Goal: Information Seeking & Learning: Find specific fact

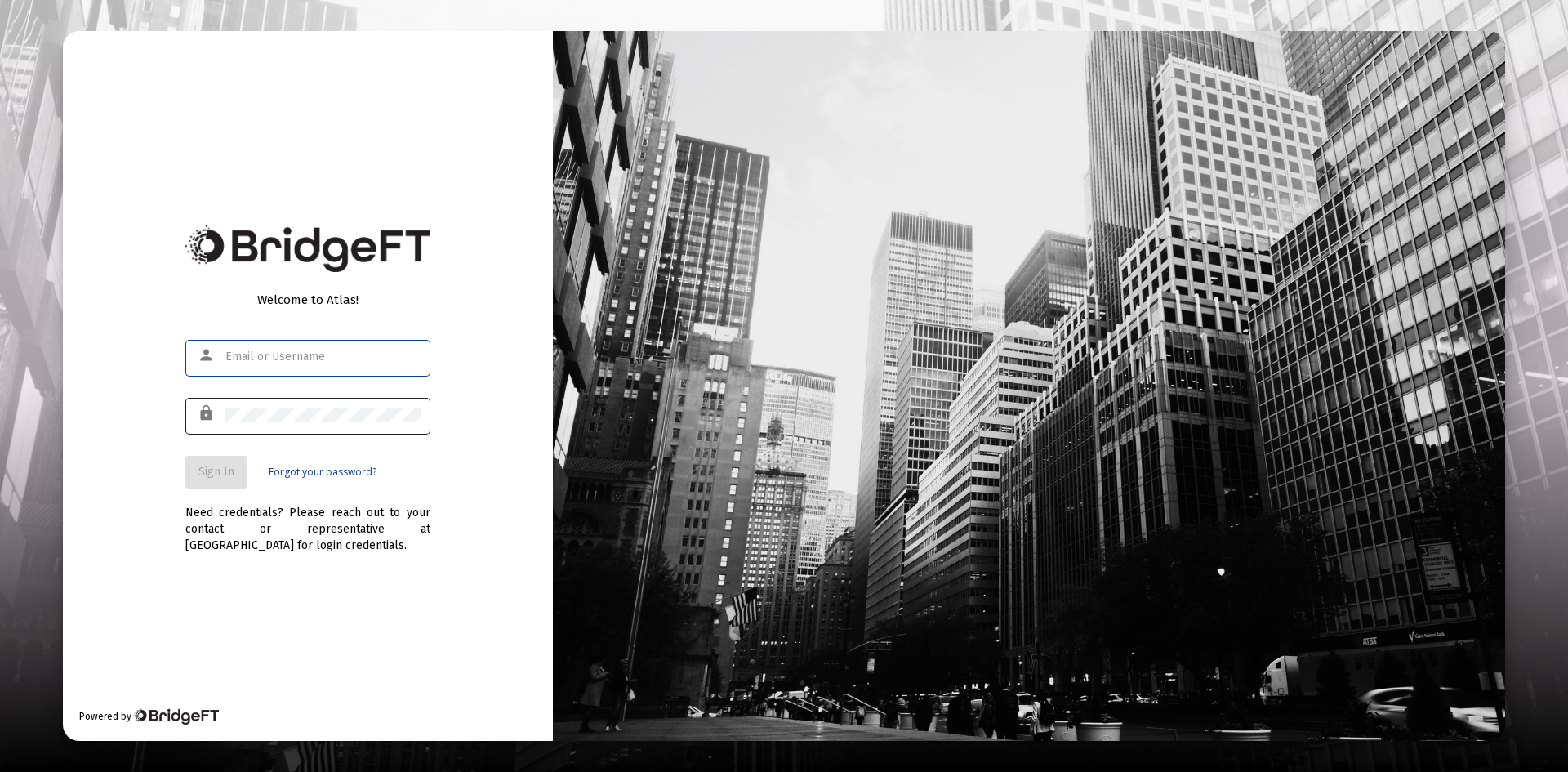
type input "[PERSON_NAME][EMAIL_ADDRESS][PERSON_NAME][DOMAIN_NAME]"
click at [289, 401] on div at bounding box center [324, 414] width 196 height 40
click at [226, 466] on span "Sign In" at bounding box center [216, 471] width 36 height 14
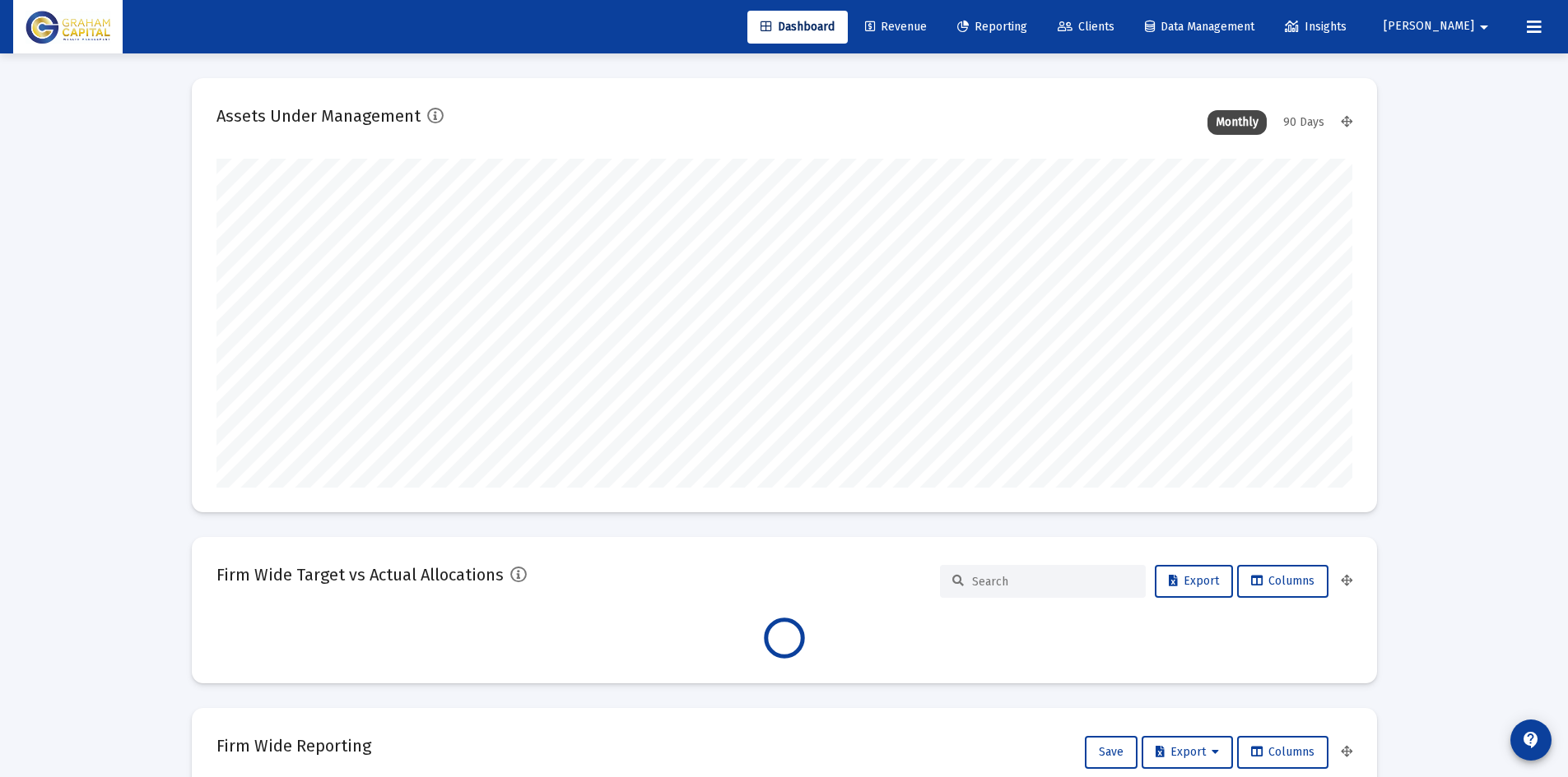
scroll to position [329, 612]
click at [940, 34] on link "Revenue" at bounding box center [896, 26] width 88 height 33
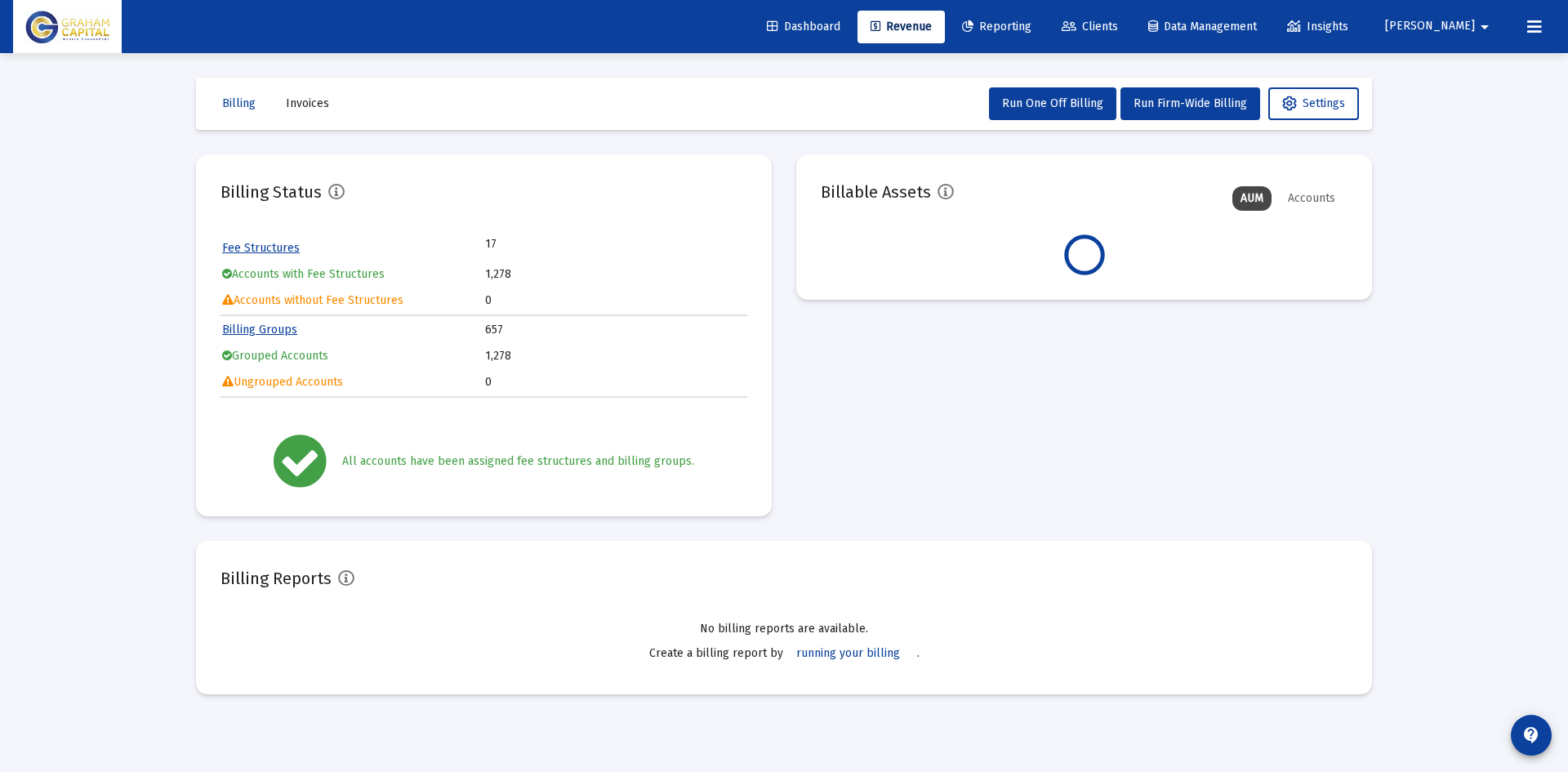
click at [1031, 24] on span "Reporting" at bounding box center [996, 26] width 69 height 14
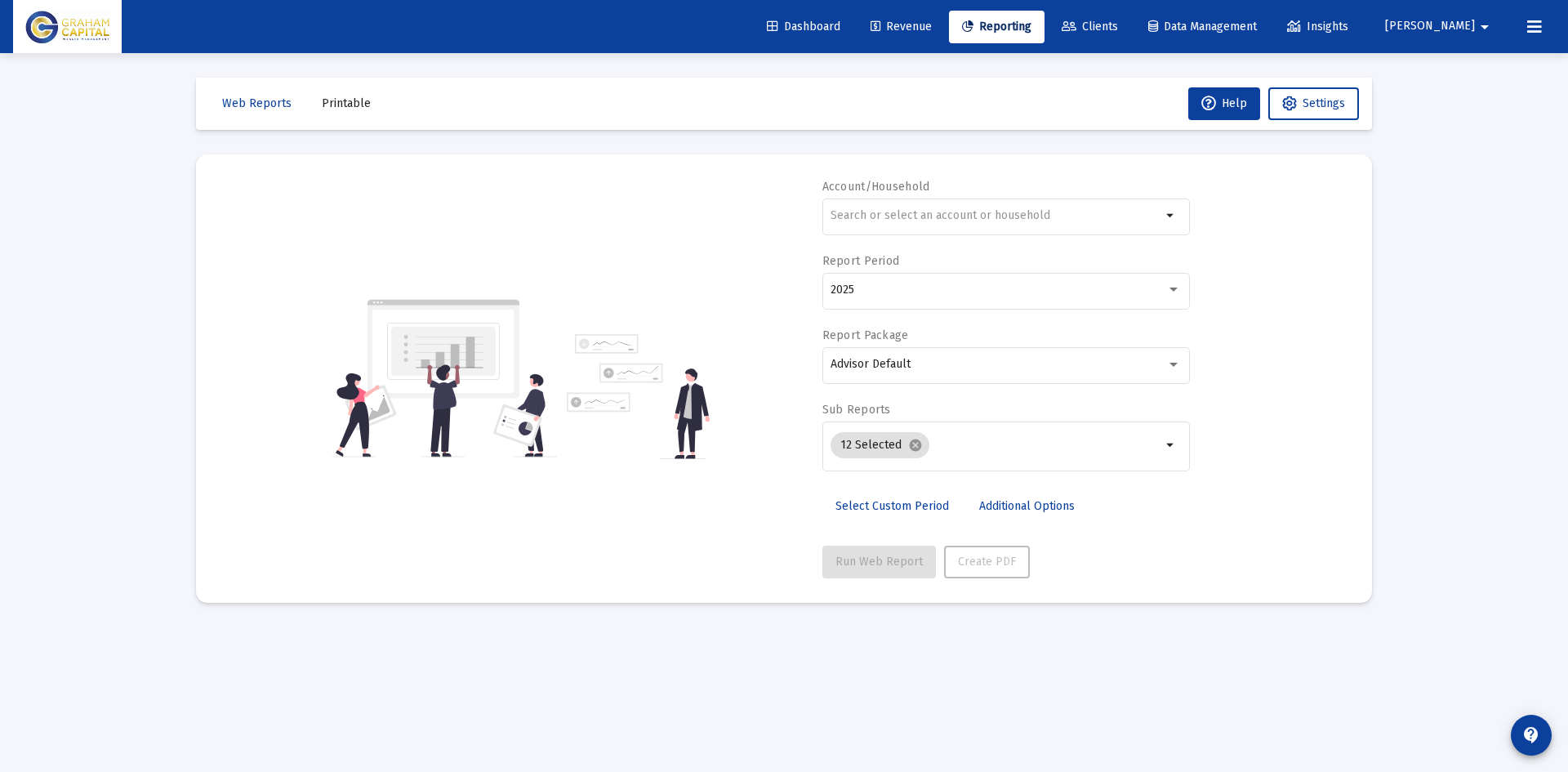
click at [932, 25] on span "Revenue" at bounding box center [901, 26] width 61 height 14
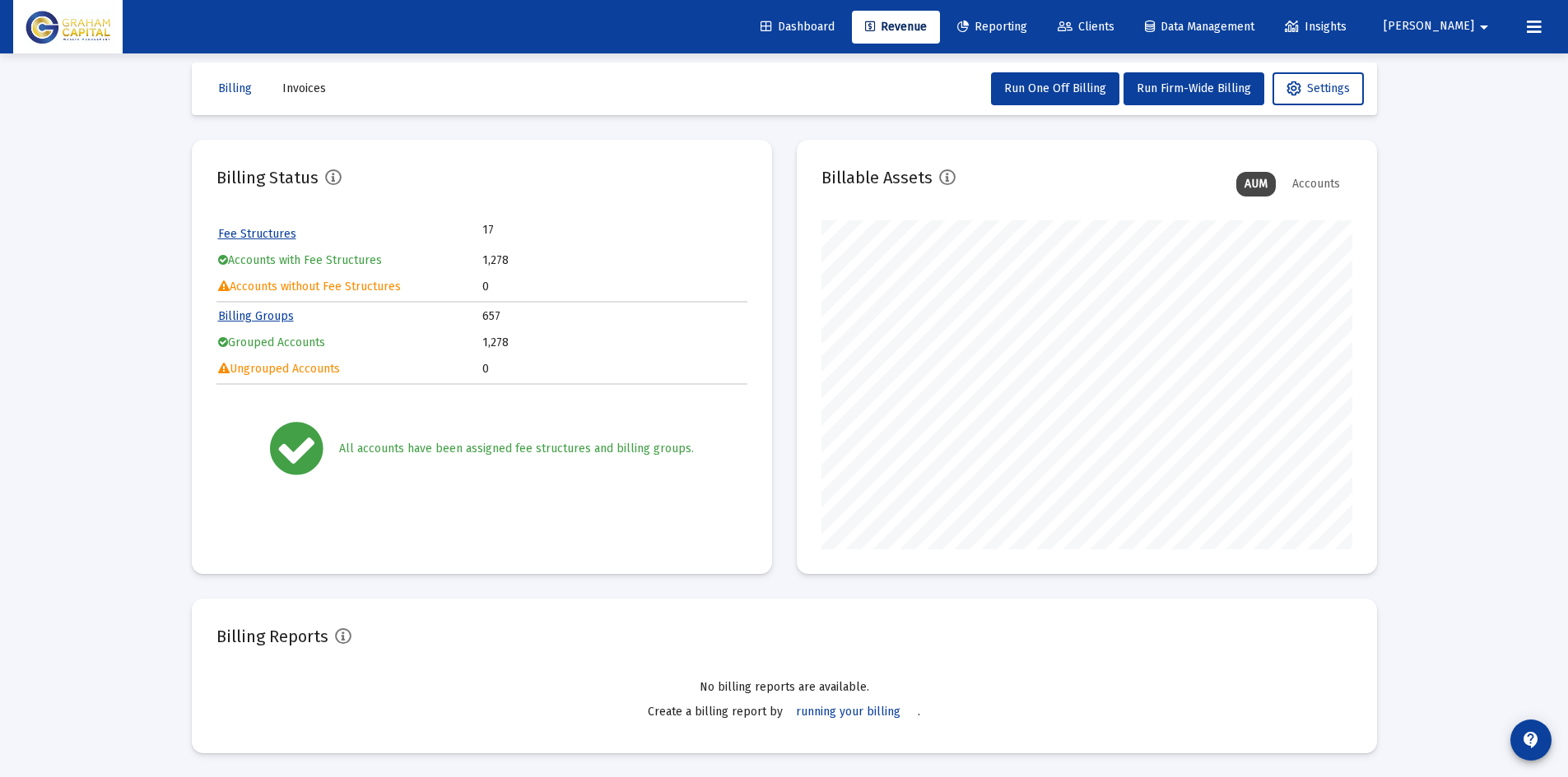
scroll to position [17, 0]
click at [1027, 32] on span "Reporting" at bounding box center [992, 26] width 70 height 14
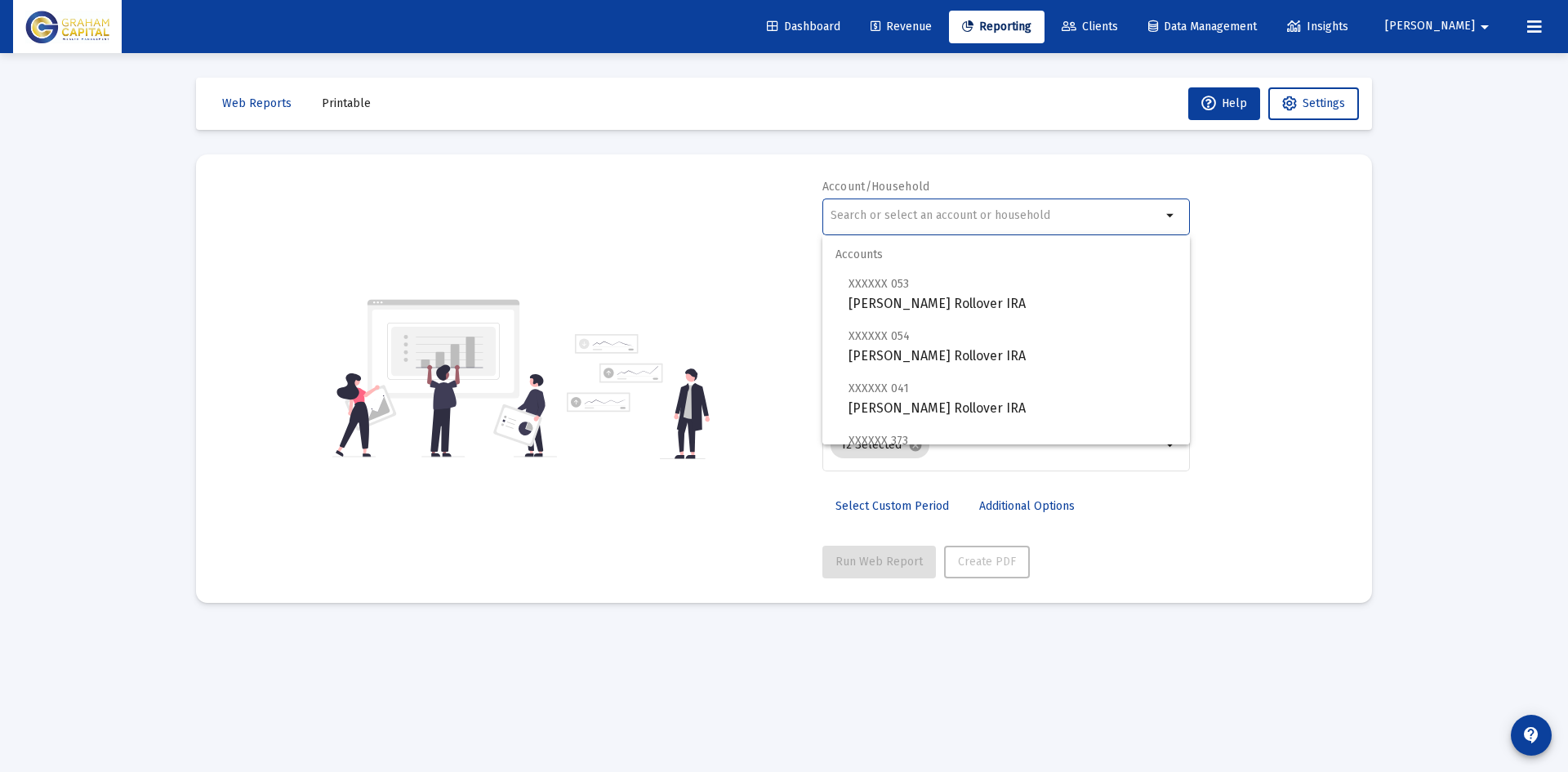
click at [971, 219] on input "text" at bounding box center [995, 216] width 330 height 13
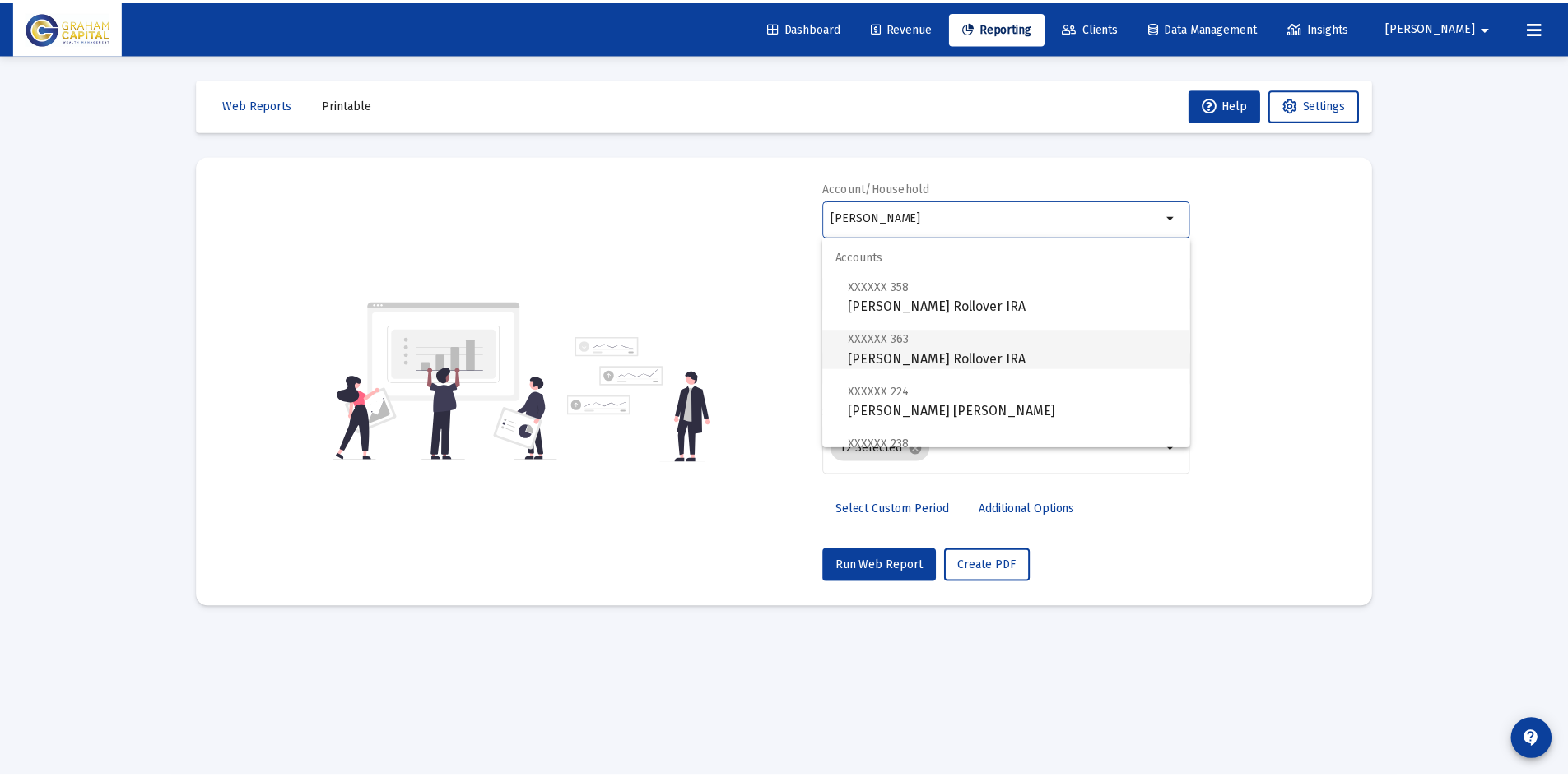
scroll to position [277, 0]
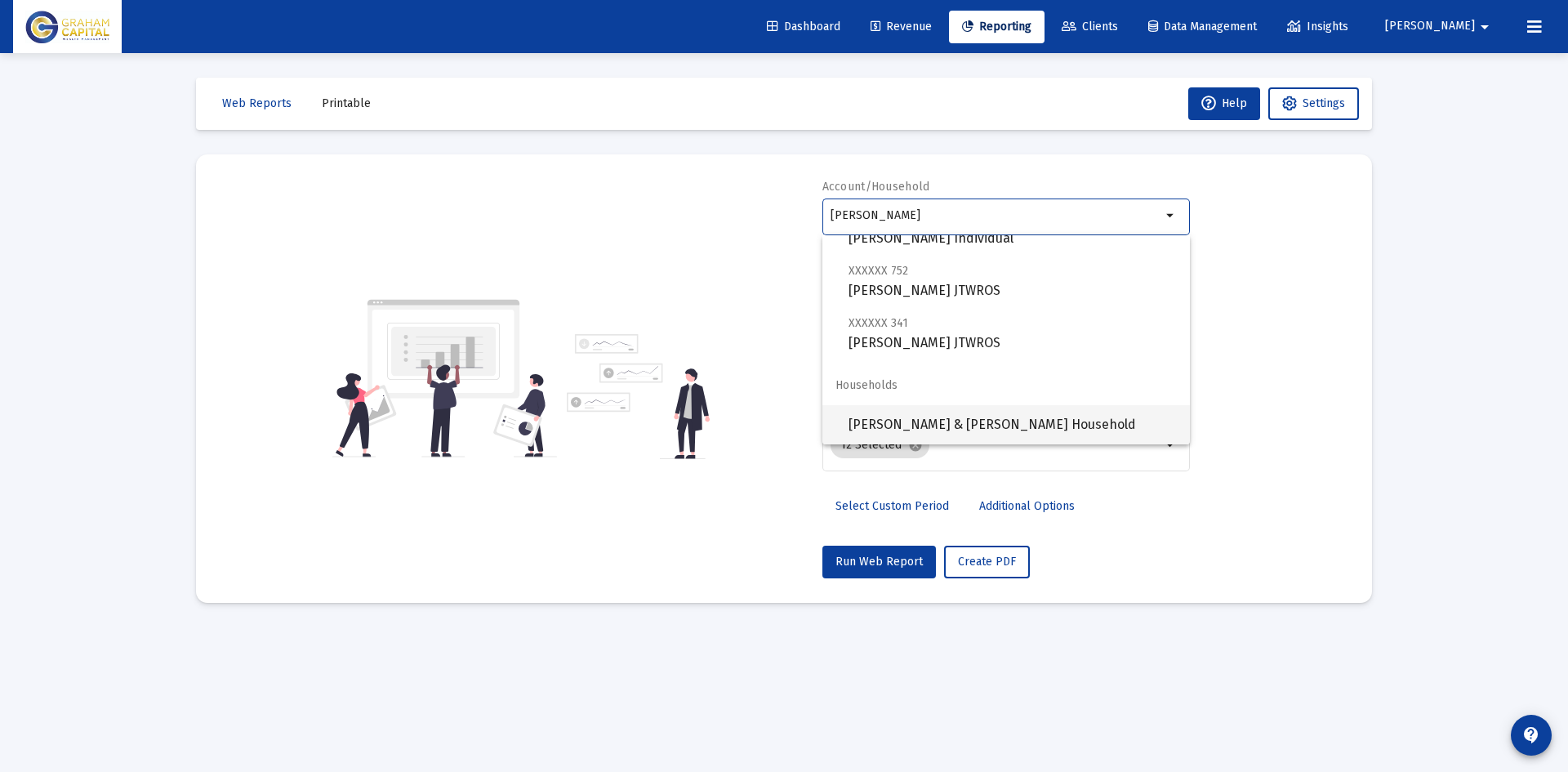
click at [969, 430] on span "[PERSON_NAME] & [PERSON_NAME] Household" at bounding box center [1012, 425] width 328 height 39
type input "[PERSON_NAME] & [PERSON_NAME] Household"
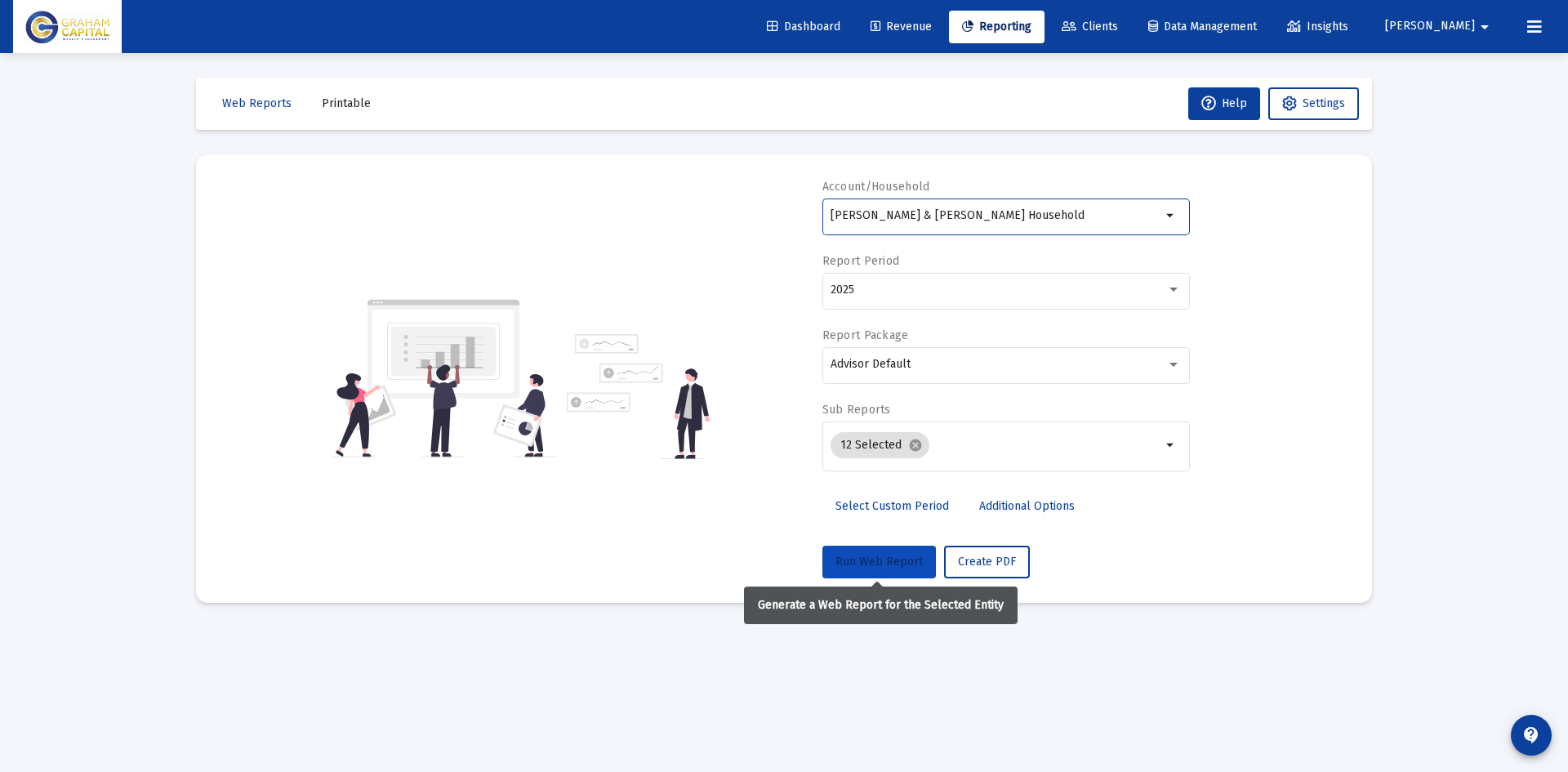
click at [902, 554] on span "Run Web Report" at bounding box center [879, 561] width 87 height 14
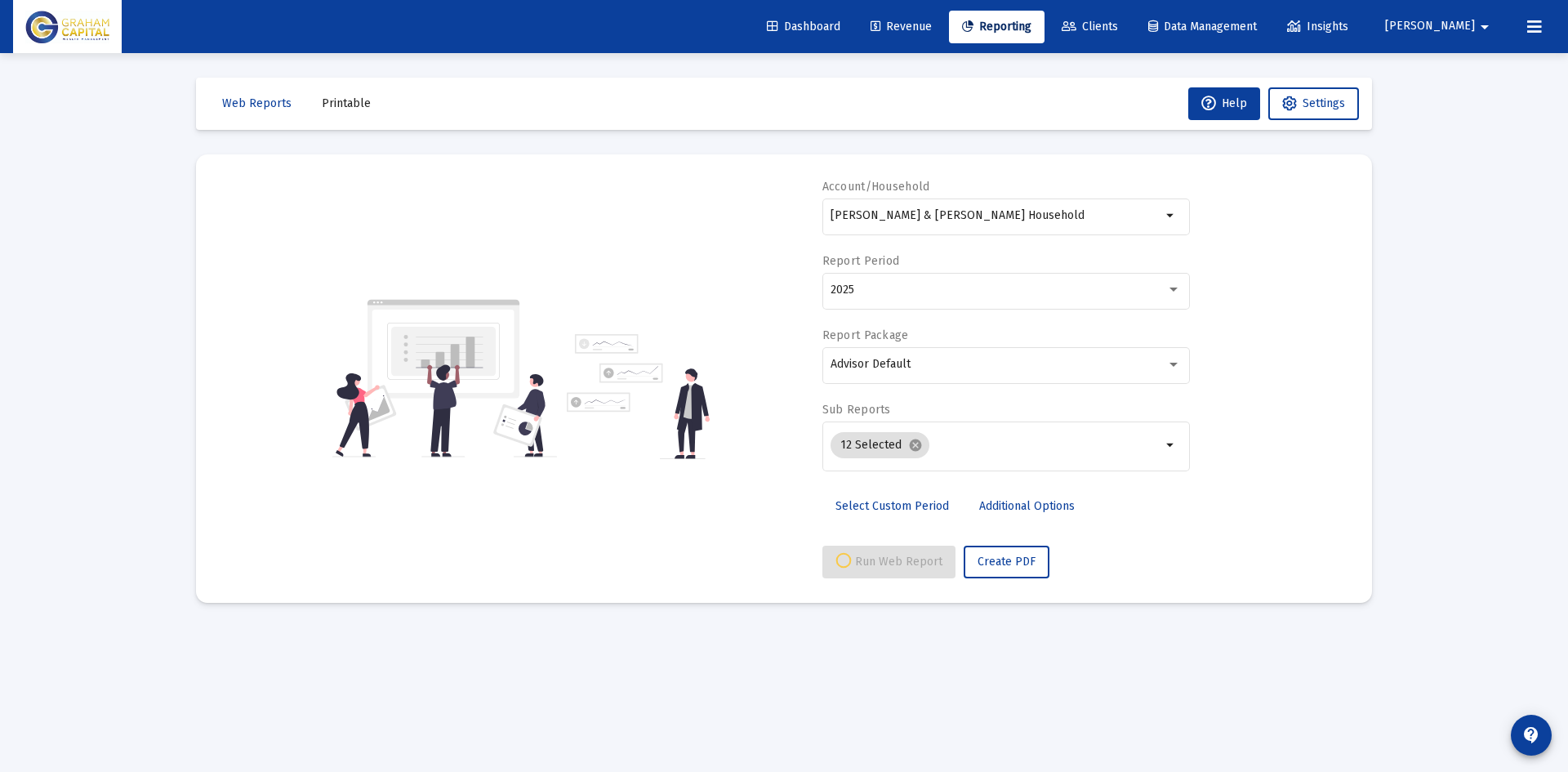
select select "View all"
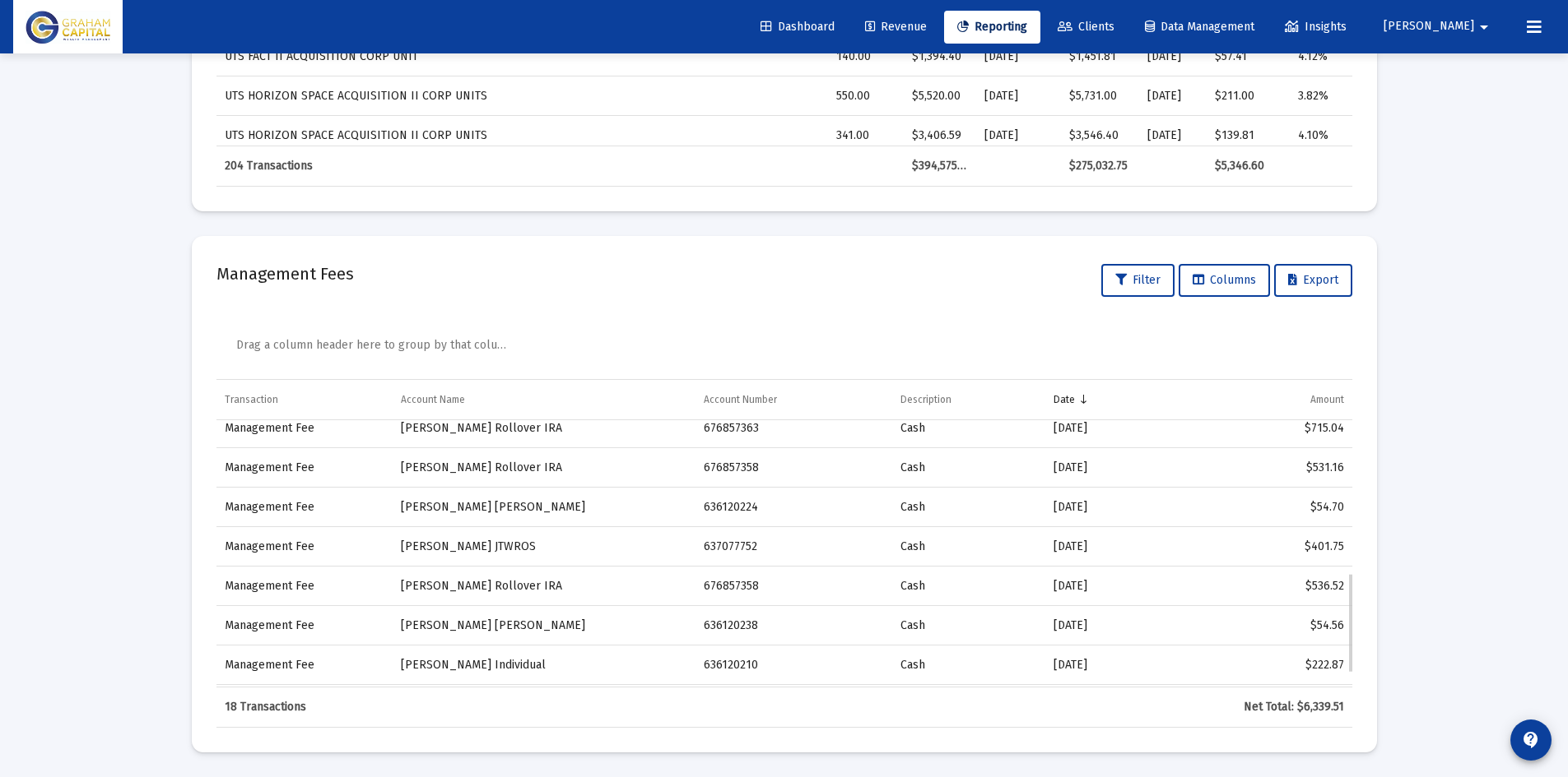
scroll to position [444, 0]
click at [262, 480] on td "Management Fee" at bounding box center [304, 470] width 176 height 39
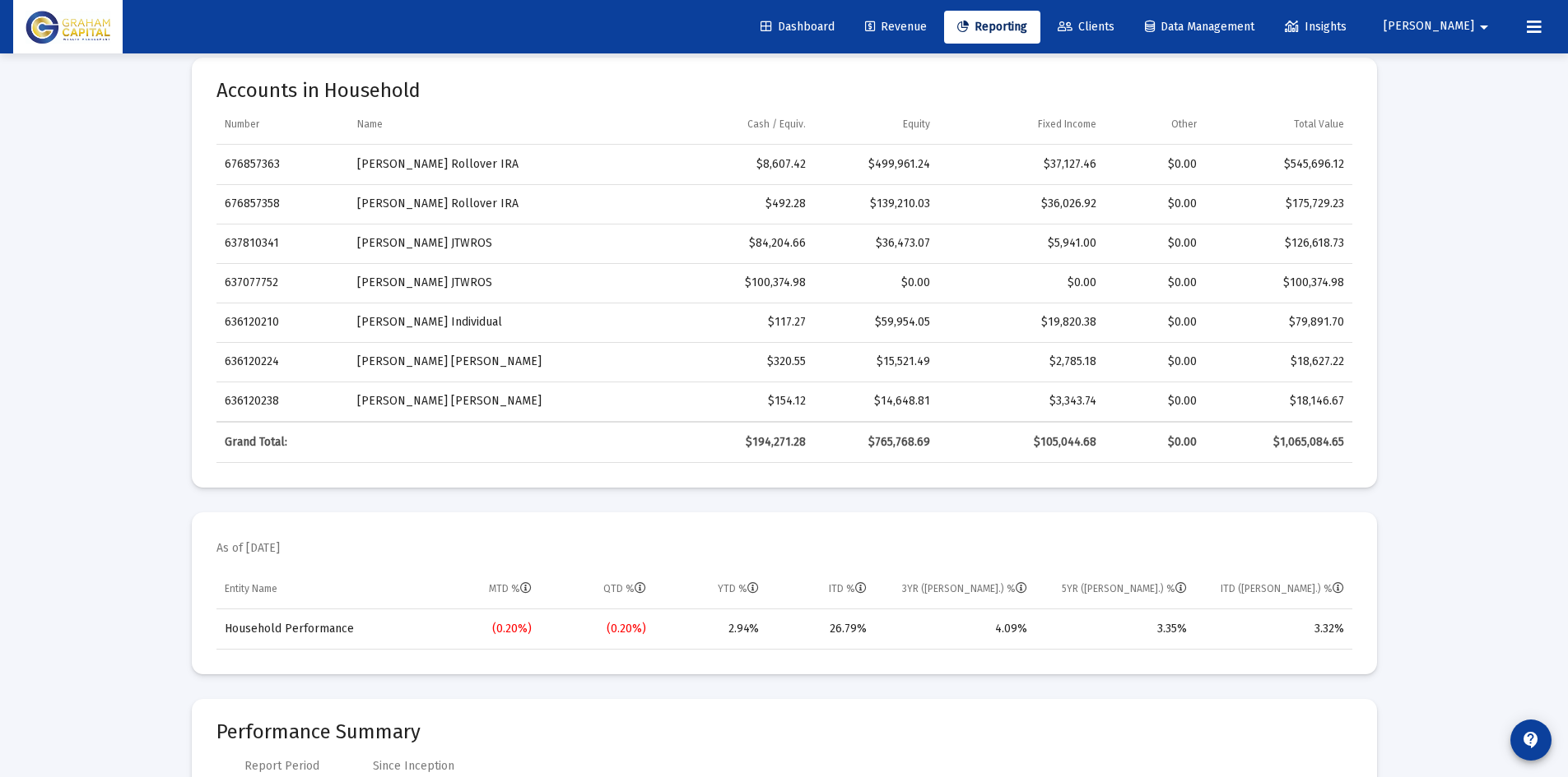
scroll to position [789, 0]
click at [389, 171] on td "[PERSON_NAME] Rollover IRA" at bounding box center [499, 165] width 301 height 39
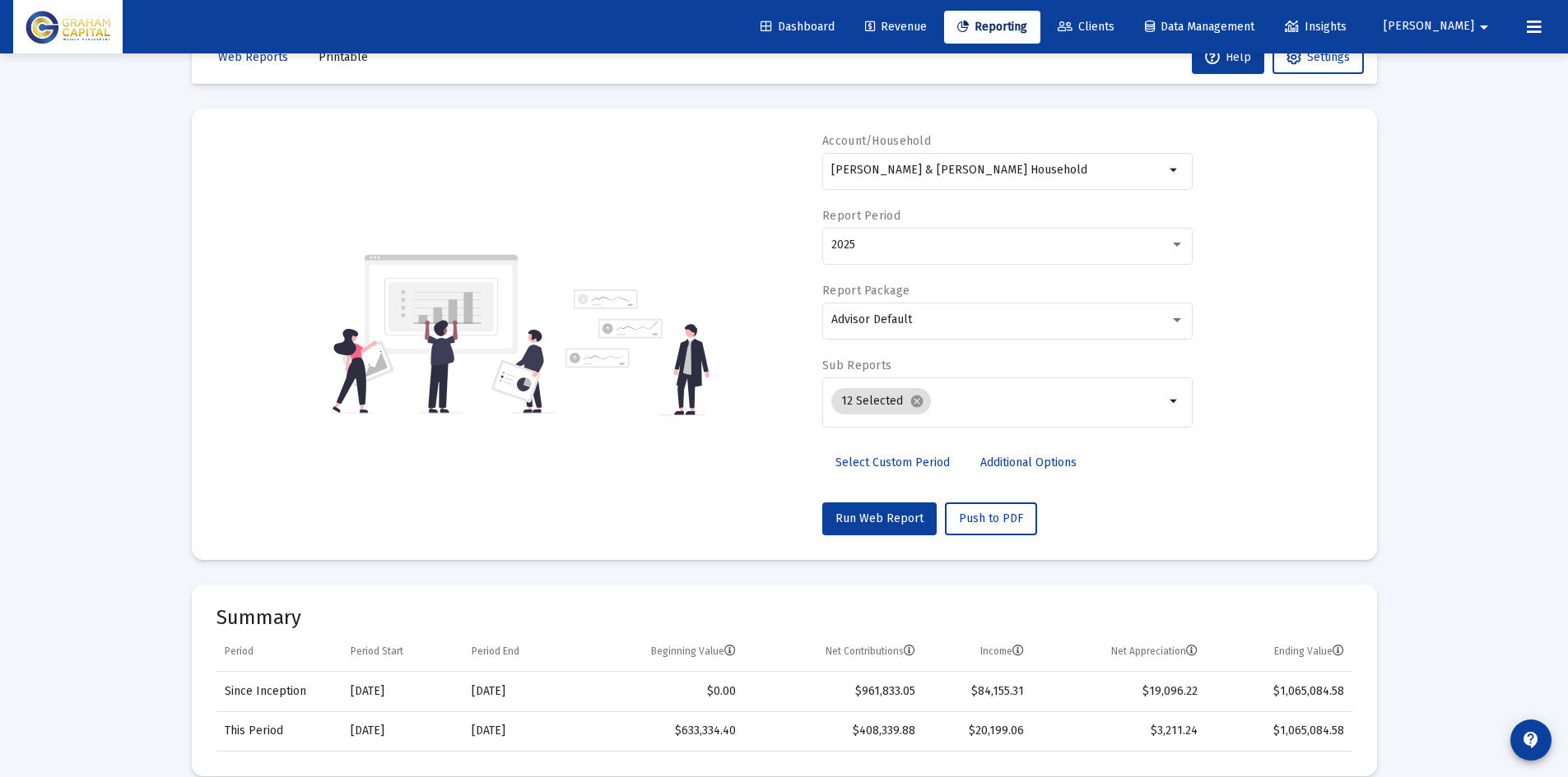
scroll to position [0, 0]
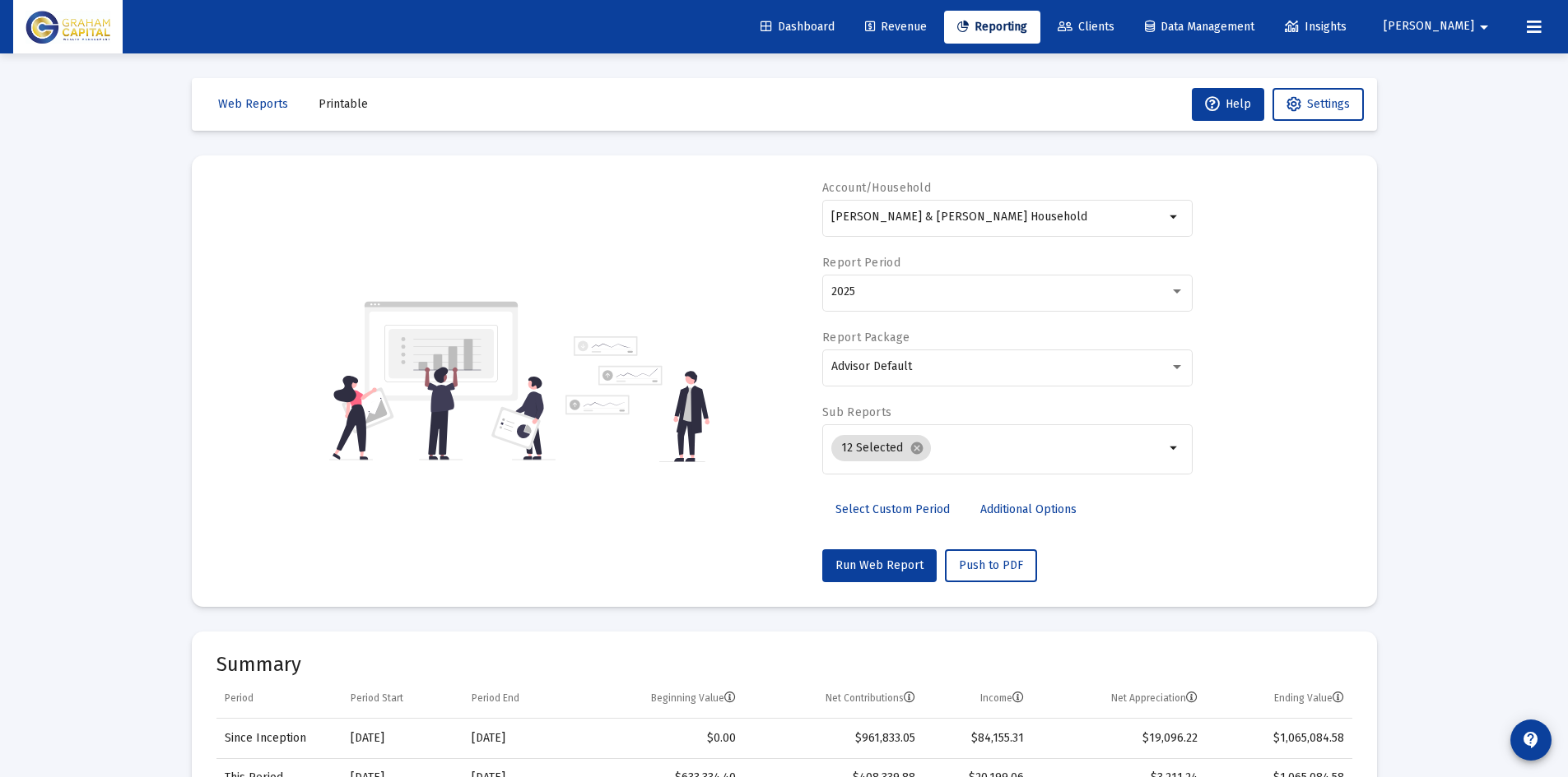
click at [1114, 32] on span "Clients" at bounding box center [1085, 26] width 57 height 14
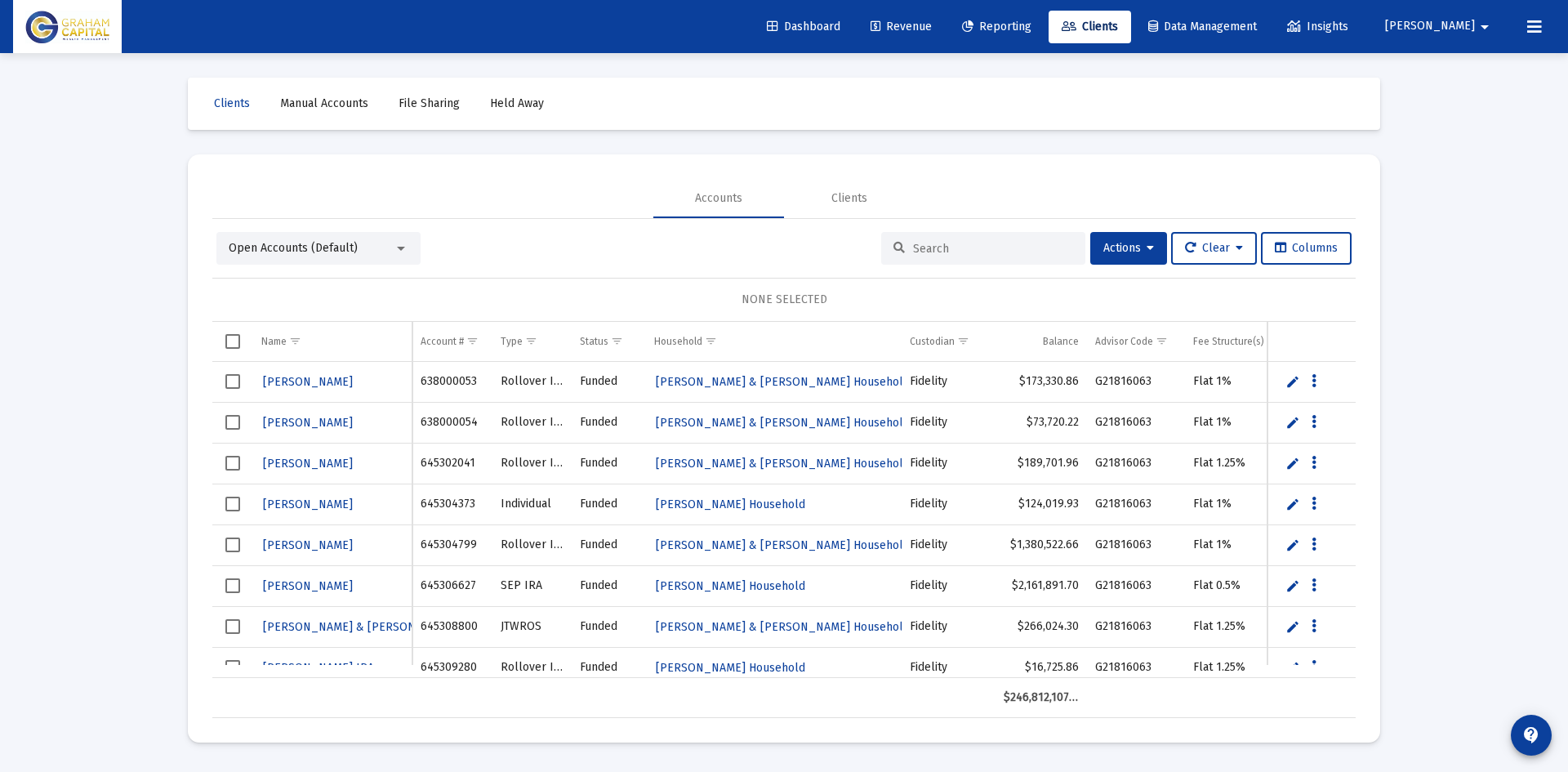
click at [944, 253] on input at bounding box center [993, 248] width 160 height 14
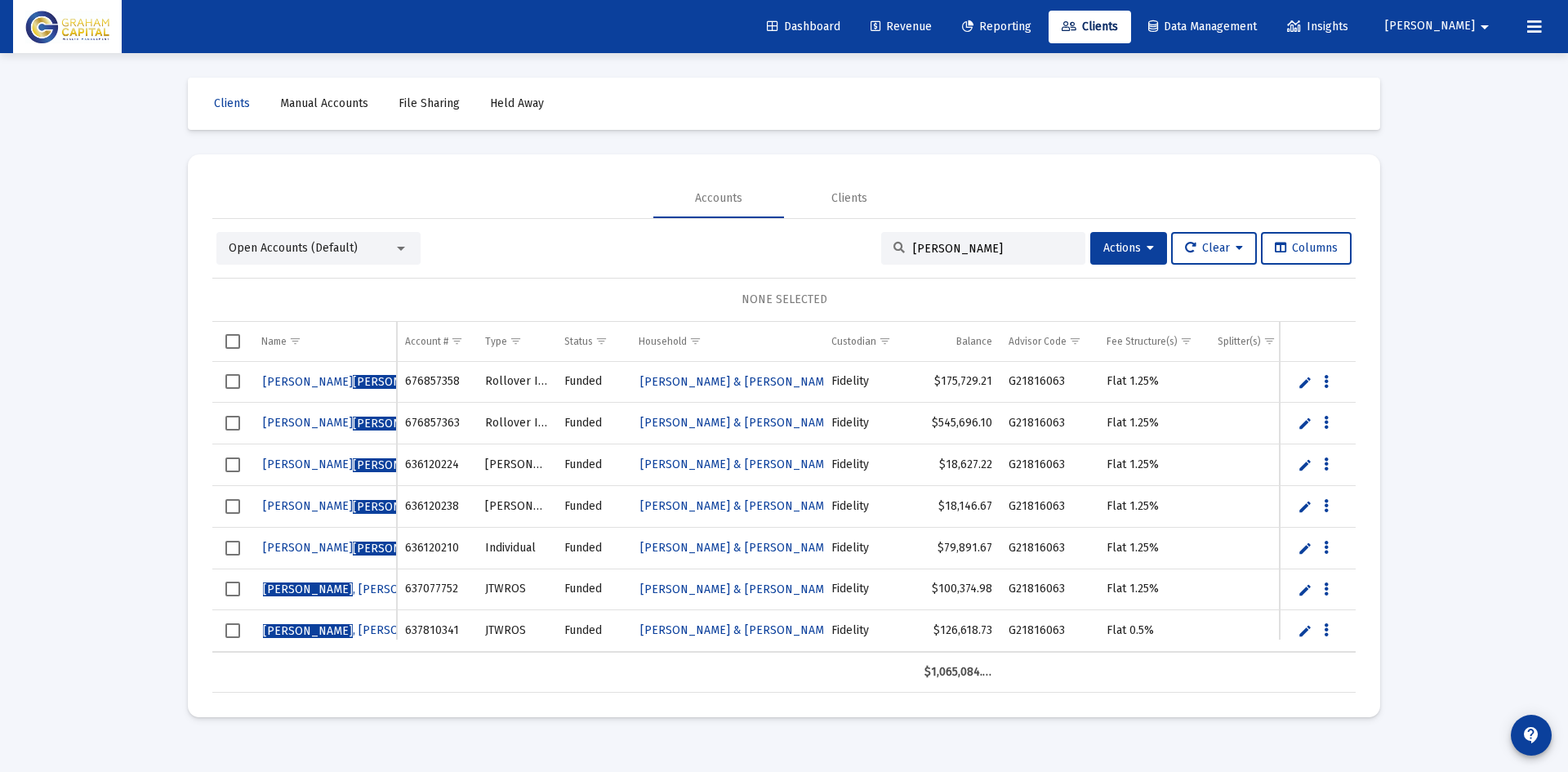
type input "[PERSON_NAME]"
click at [1305, 590] on link "Edit" at bounding box center [1305, 590] width 15 height 15
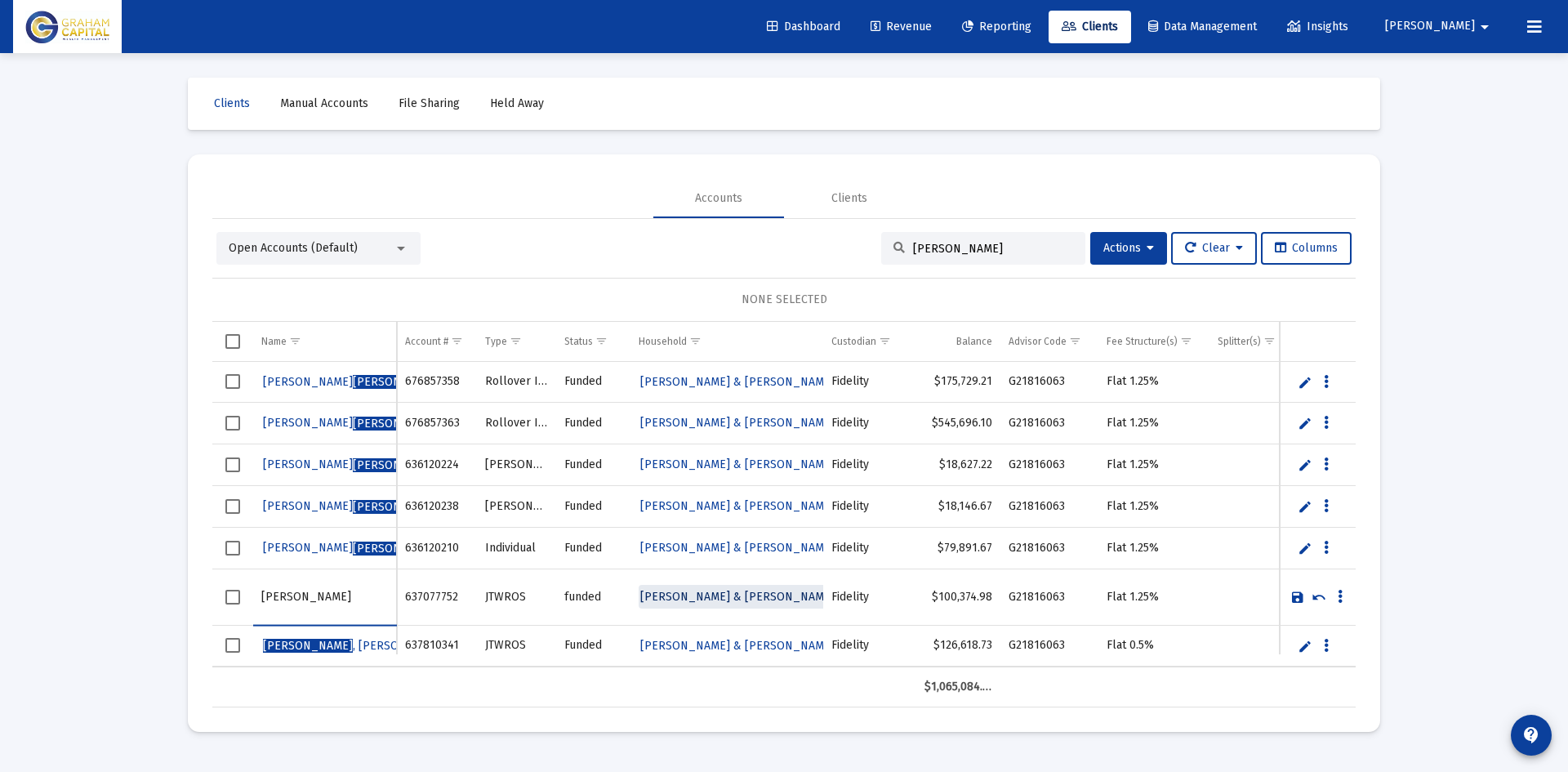
click at [777, 598] on span "[PERSON_NAME] & [PERSON_NAME] Household" at bounding box center [810, 596] width 340 height 14
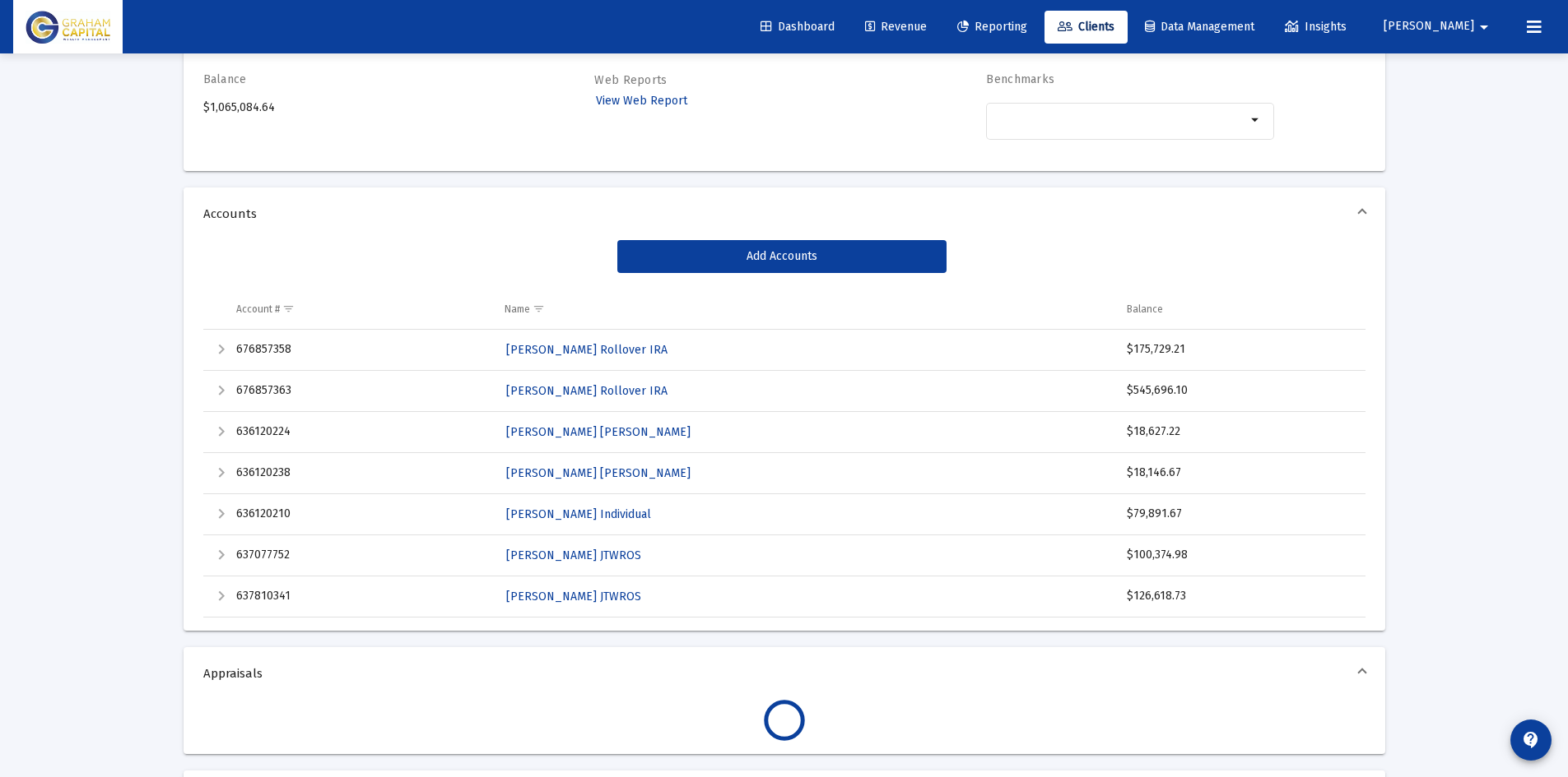
scroll to position [186, 0]
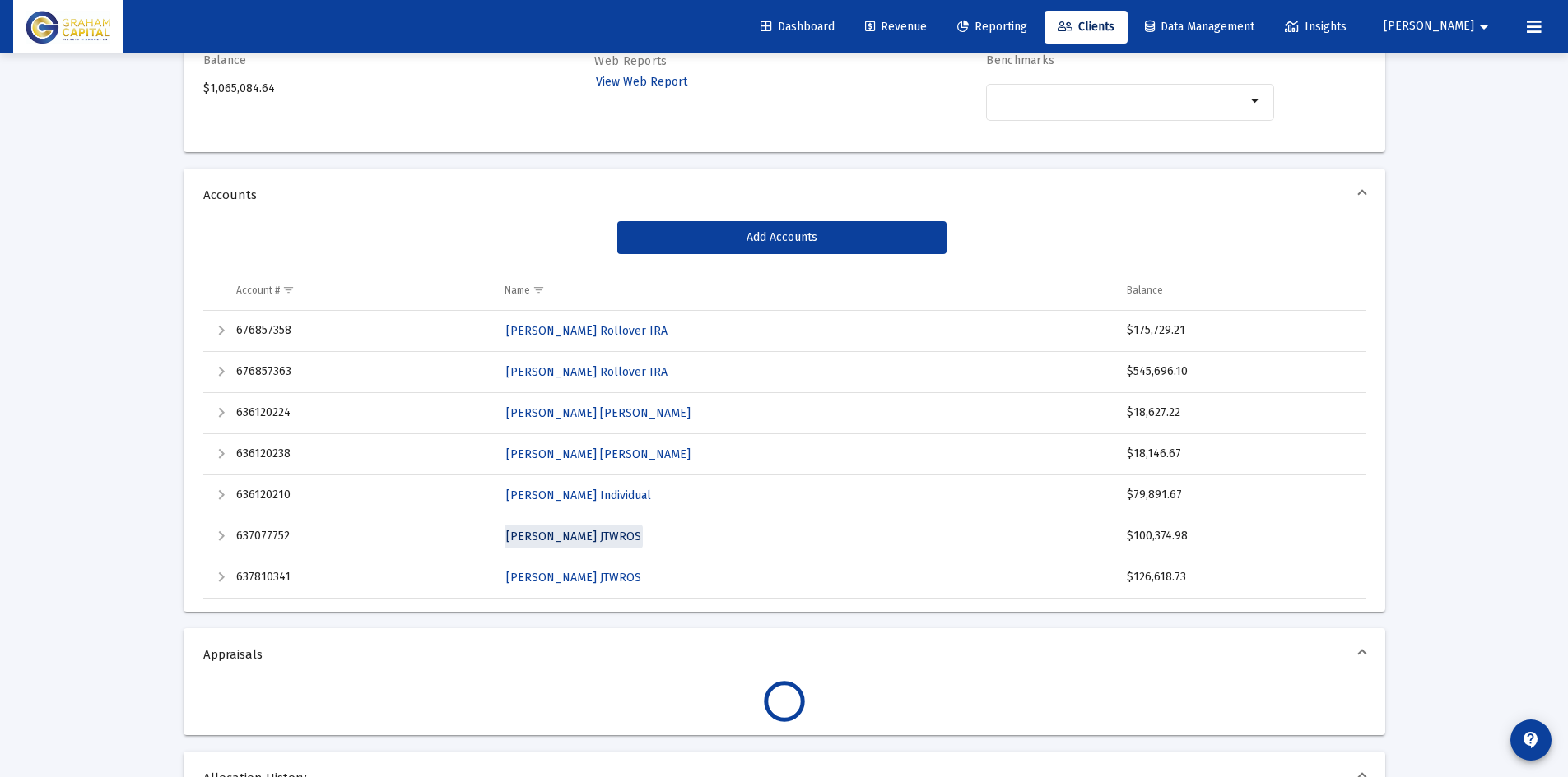
click at [611, 537] on span "[PERSON_NAME] JTWROS" at bounding box center [573, 536] width 135 height 14
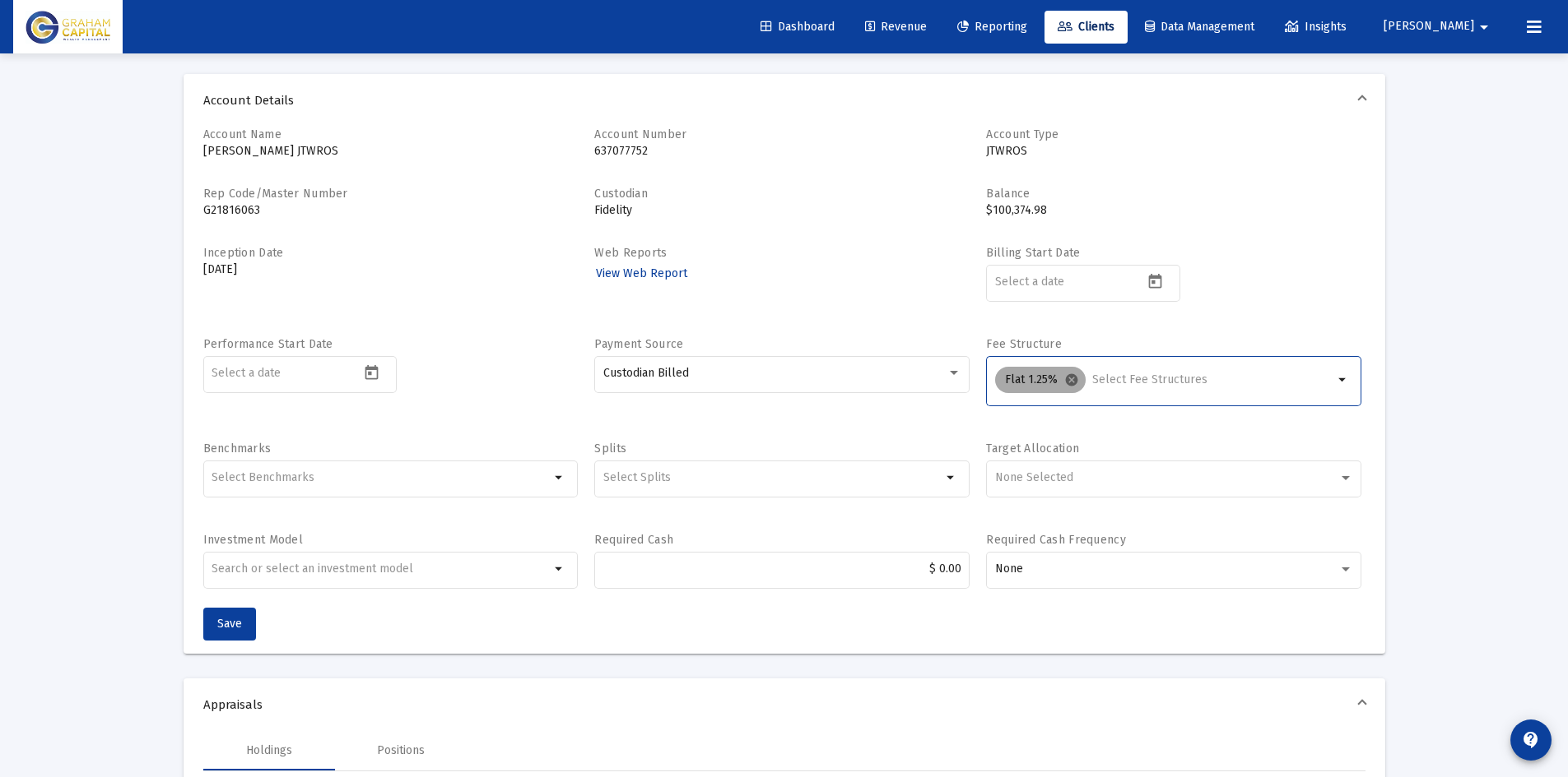
click at [1072, 379] on mat-icon "cancel" at bounding box center [1071, 380] width 15 height 15
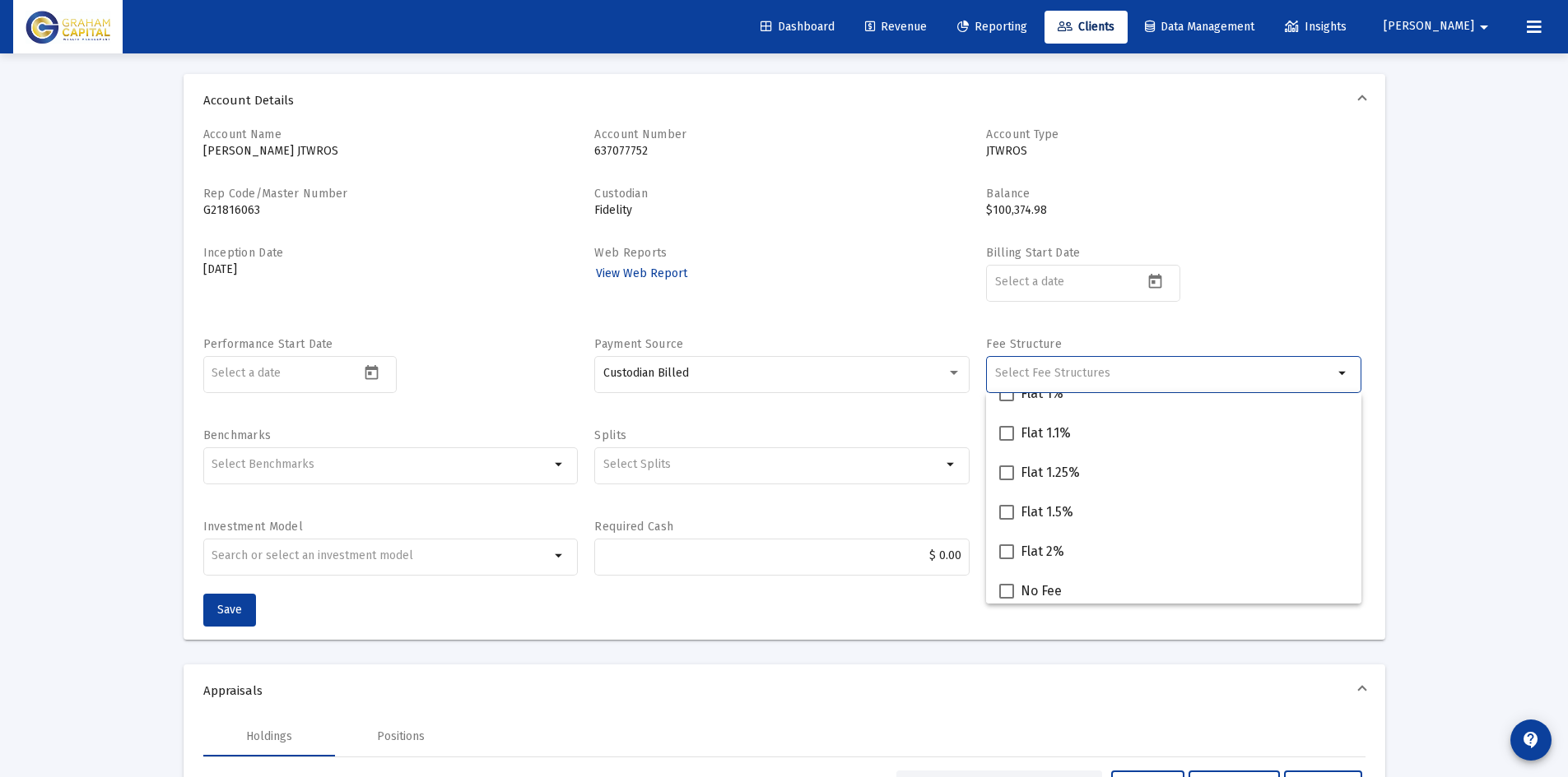
scroll to position [460, 0]
click at [1080, 538] on div "No Fee" at bounding box center [1174, 544] width 349 height 39
checkbox input "true"
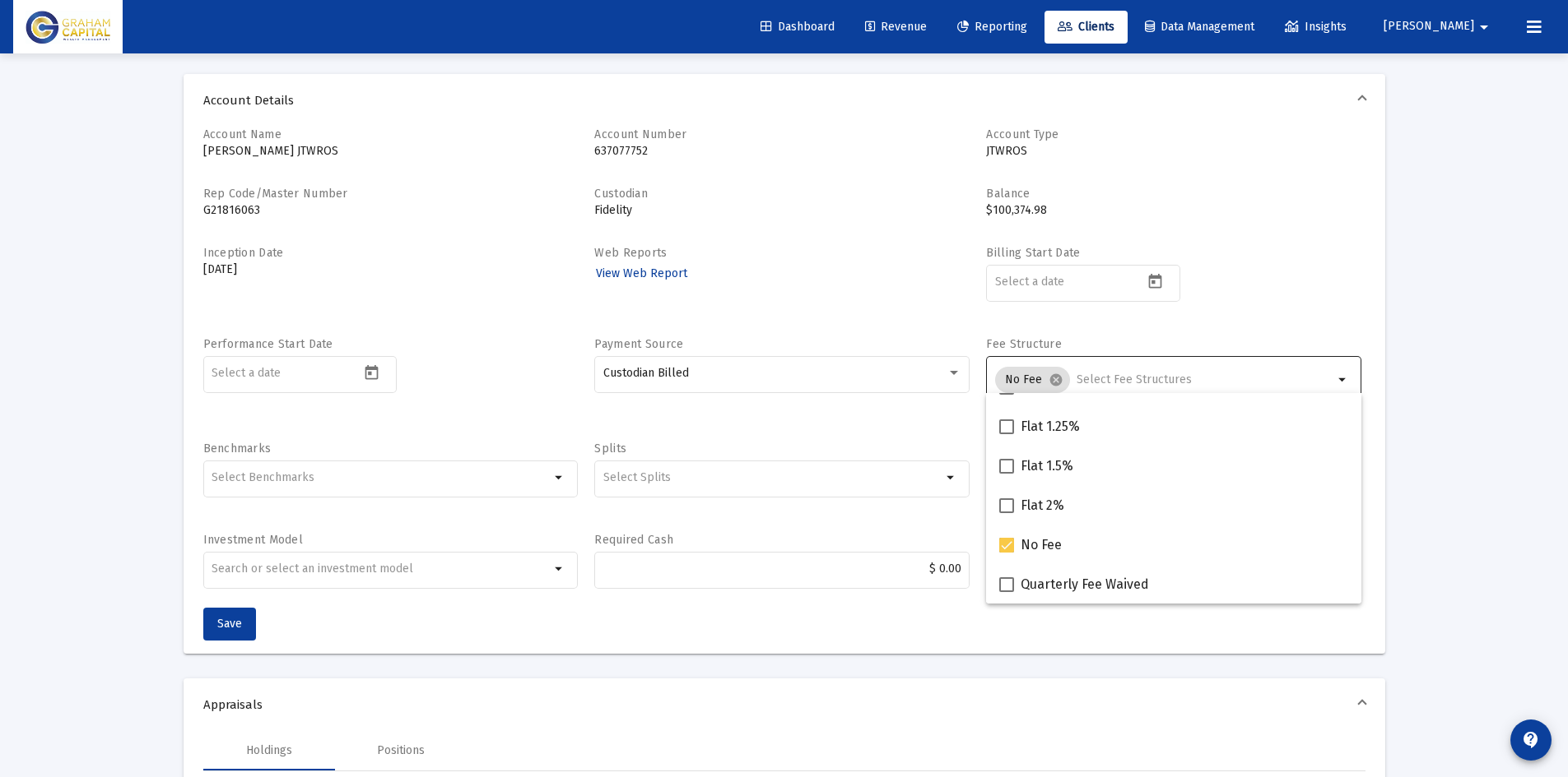
click at [762, 633] on div "Account Name [PERSON_NAME] JTWROS JTWROS Account Number 637077752 Account Type …" at bounding box center [784, 390] width 1202 height 527
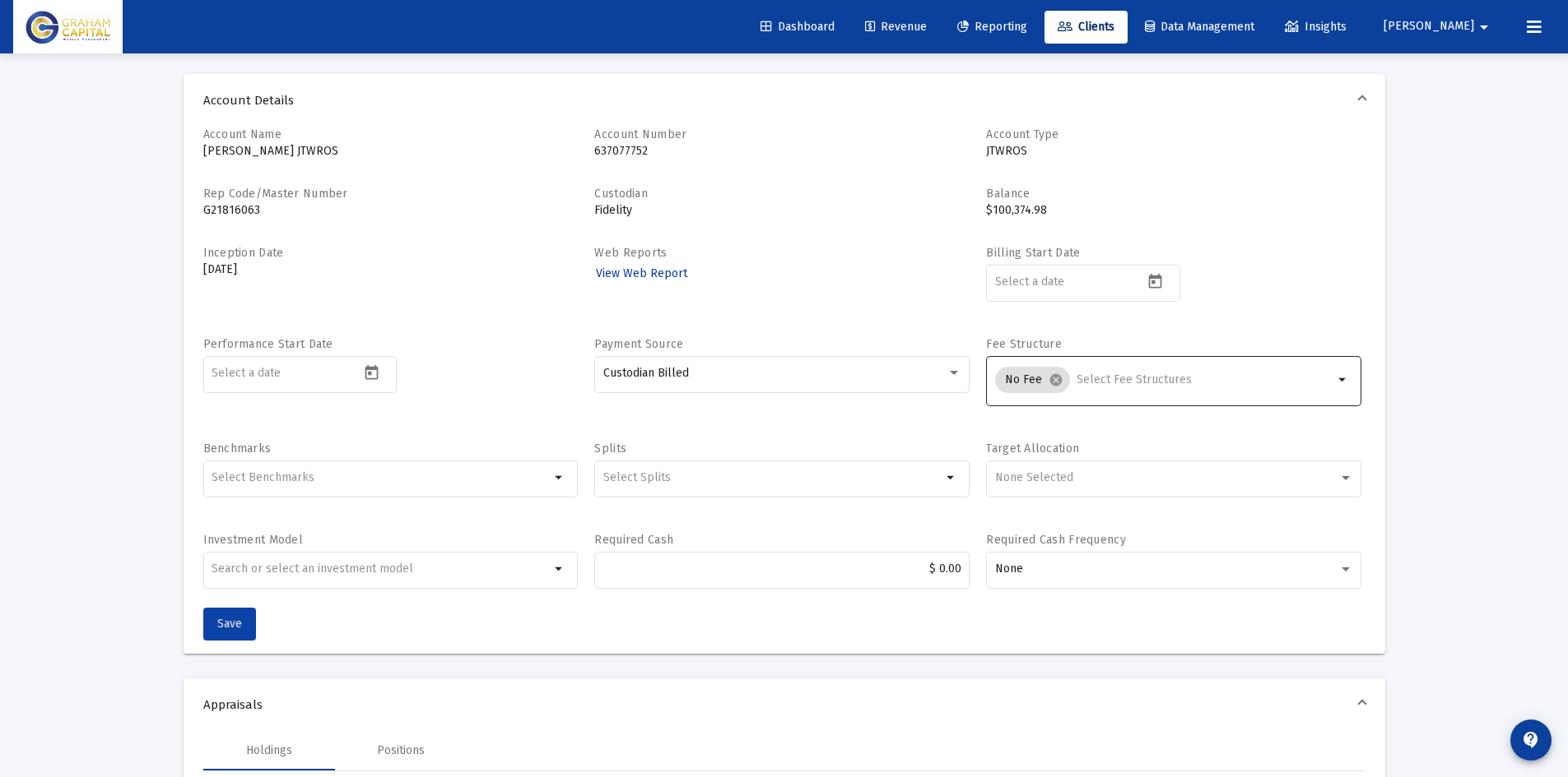
click at [236, 627] on span "Save" at bounding box center [229, 623] width 24 height 14
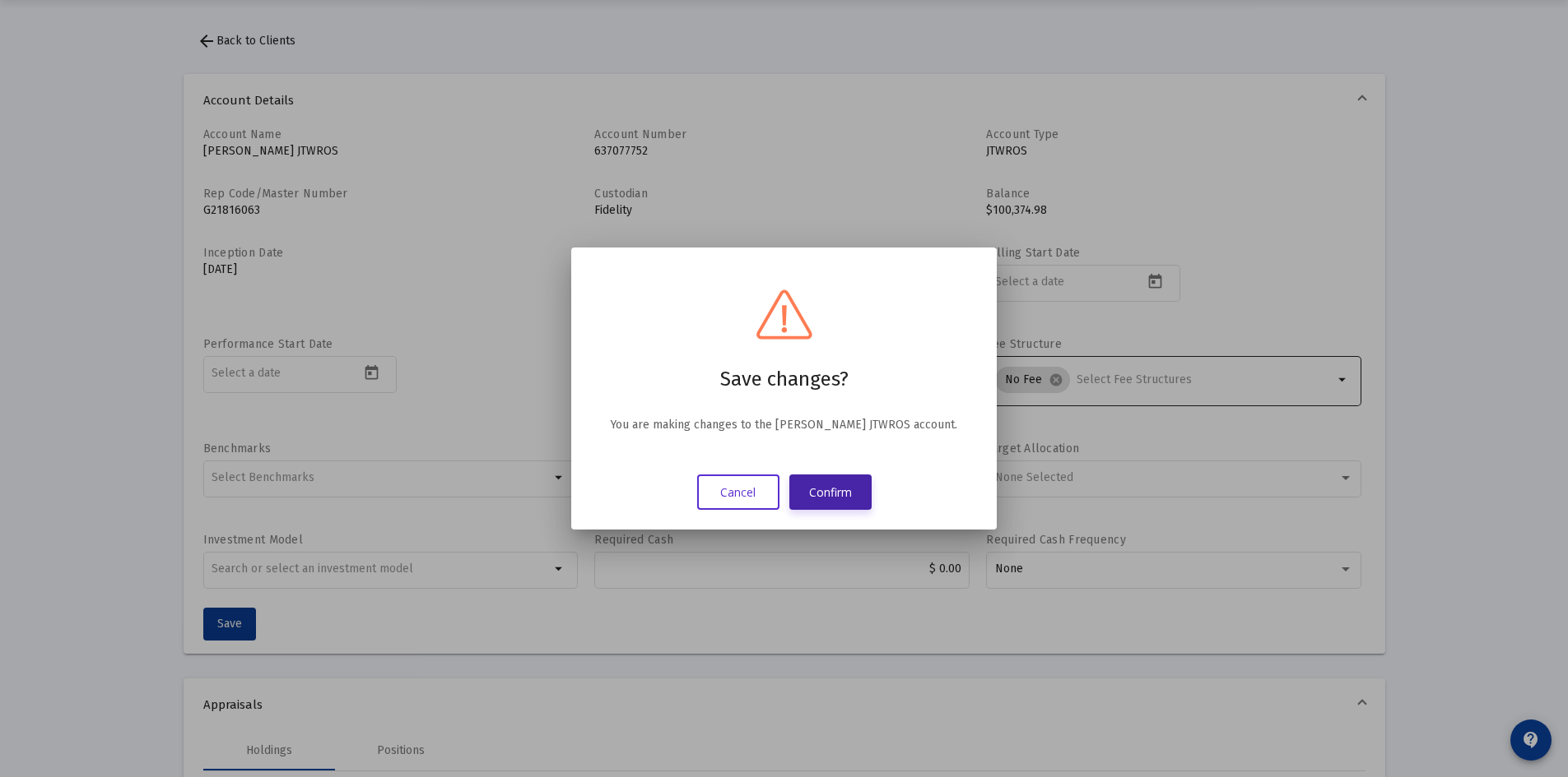
click at [845, 508] on button "Confirm" at bounding box center [830, 492] width 82 height 35
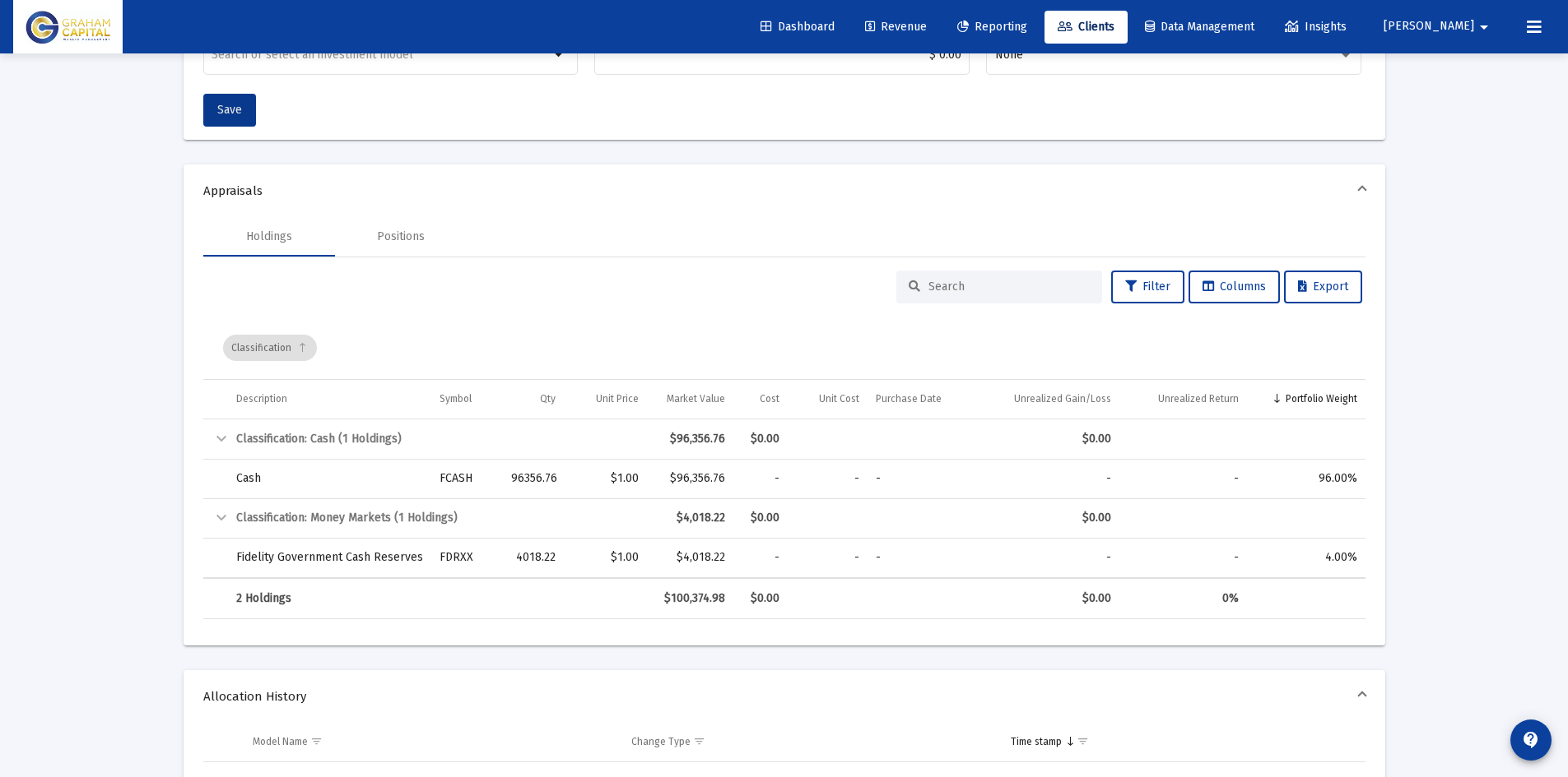
scroll to position [589, 0]
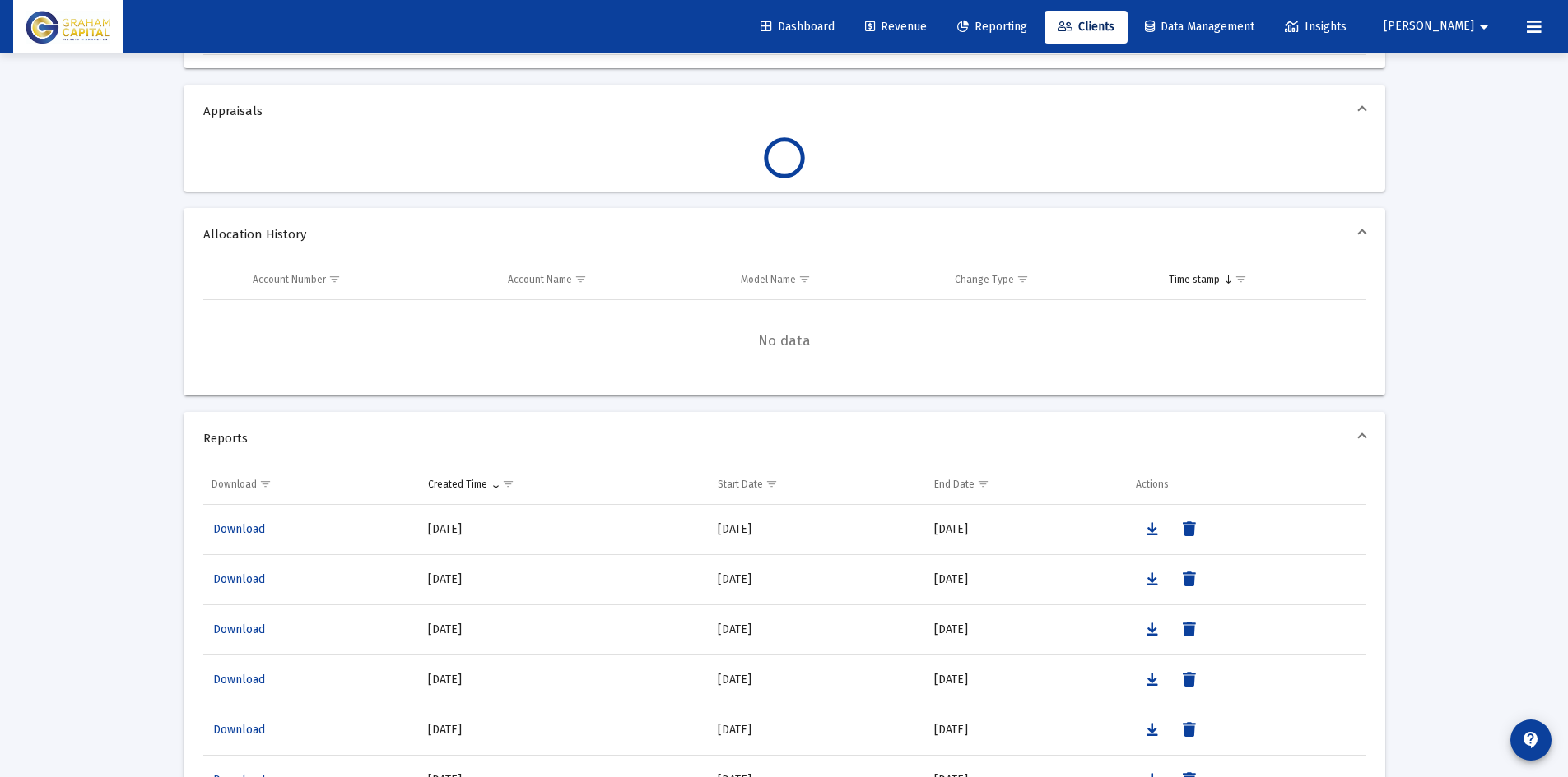
scroll to position [1125, 0]
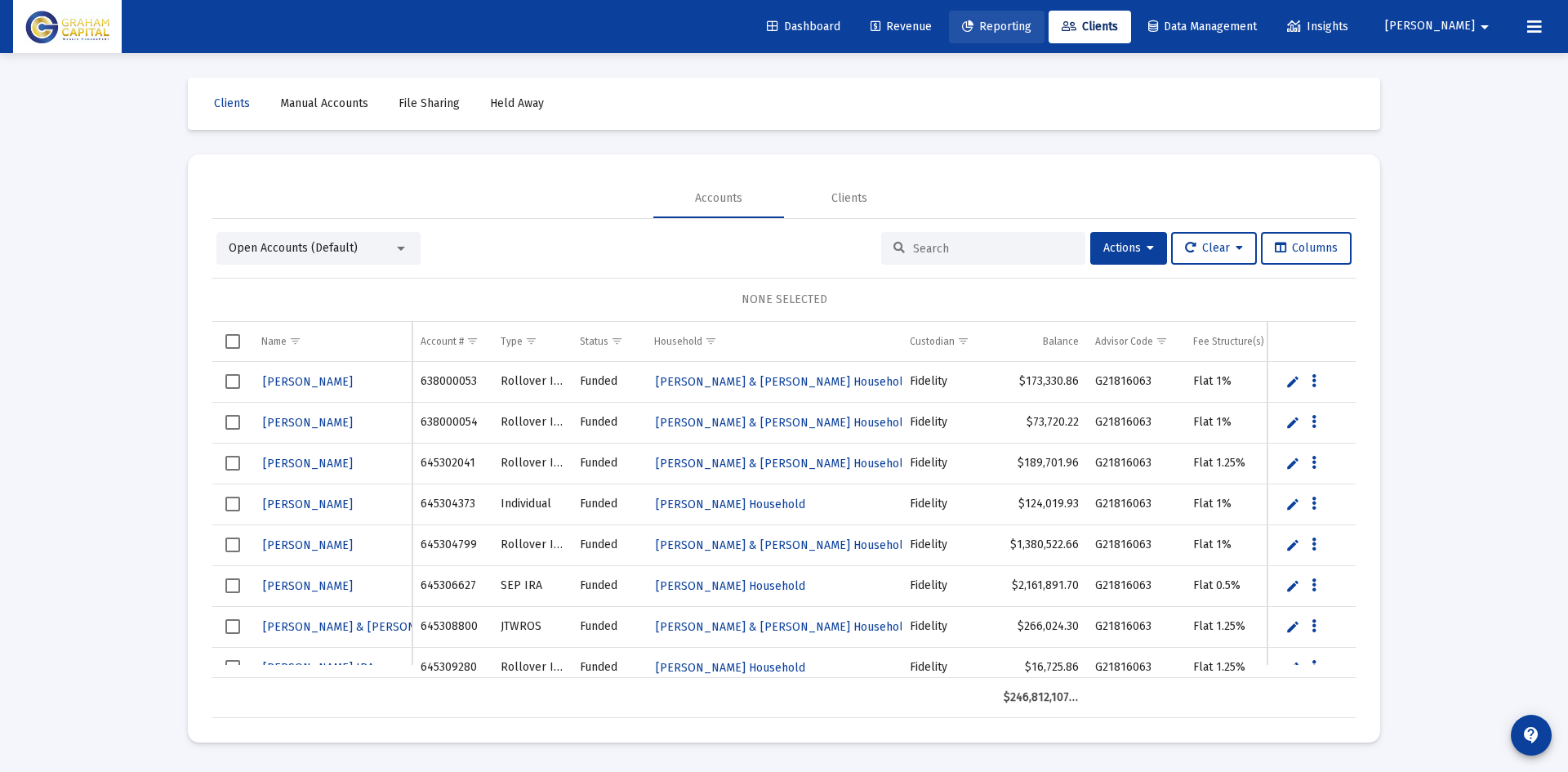
click at [1031, 28] on span "Reporting" at bounding box center [996, 26] width 69 height 14
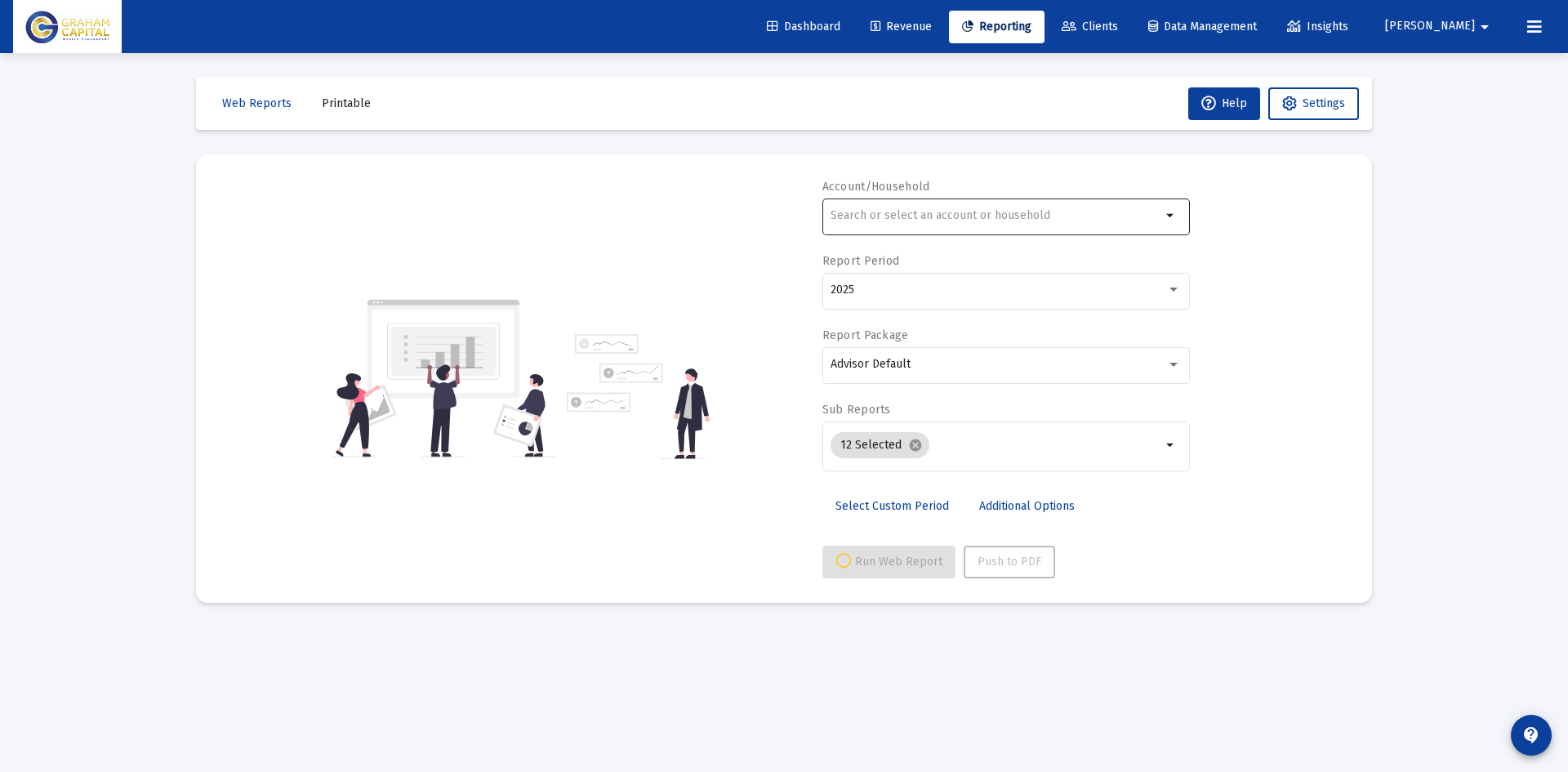
click at [918, 219] on input "text" at bounding box center [995, 216] width 330 height 13
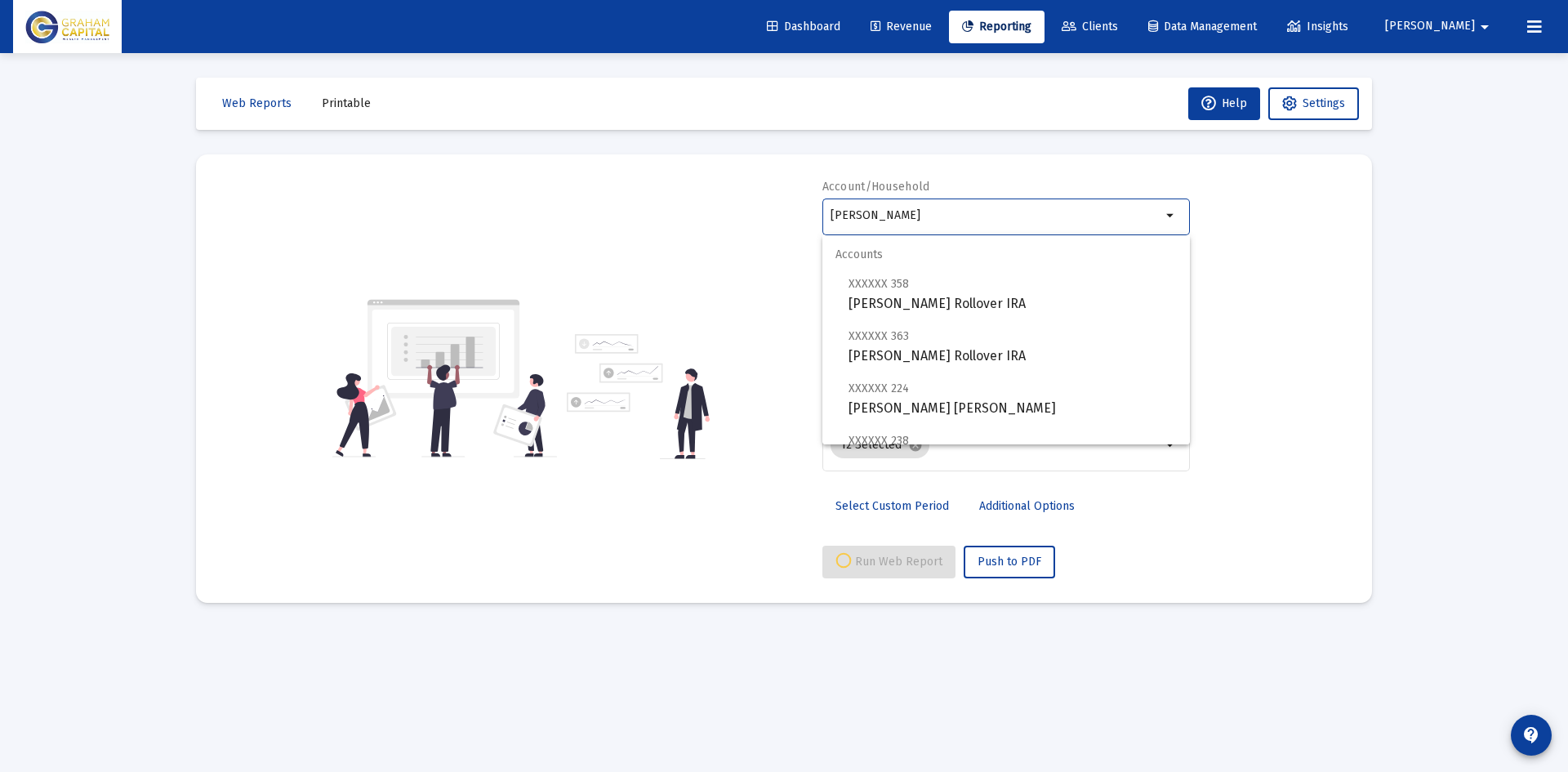
scroll to position [275, 0]
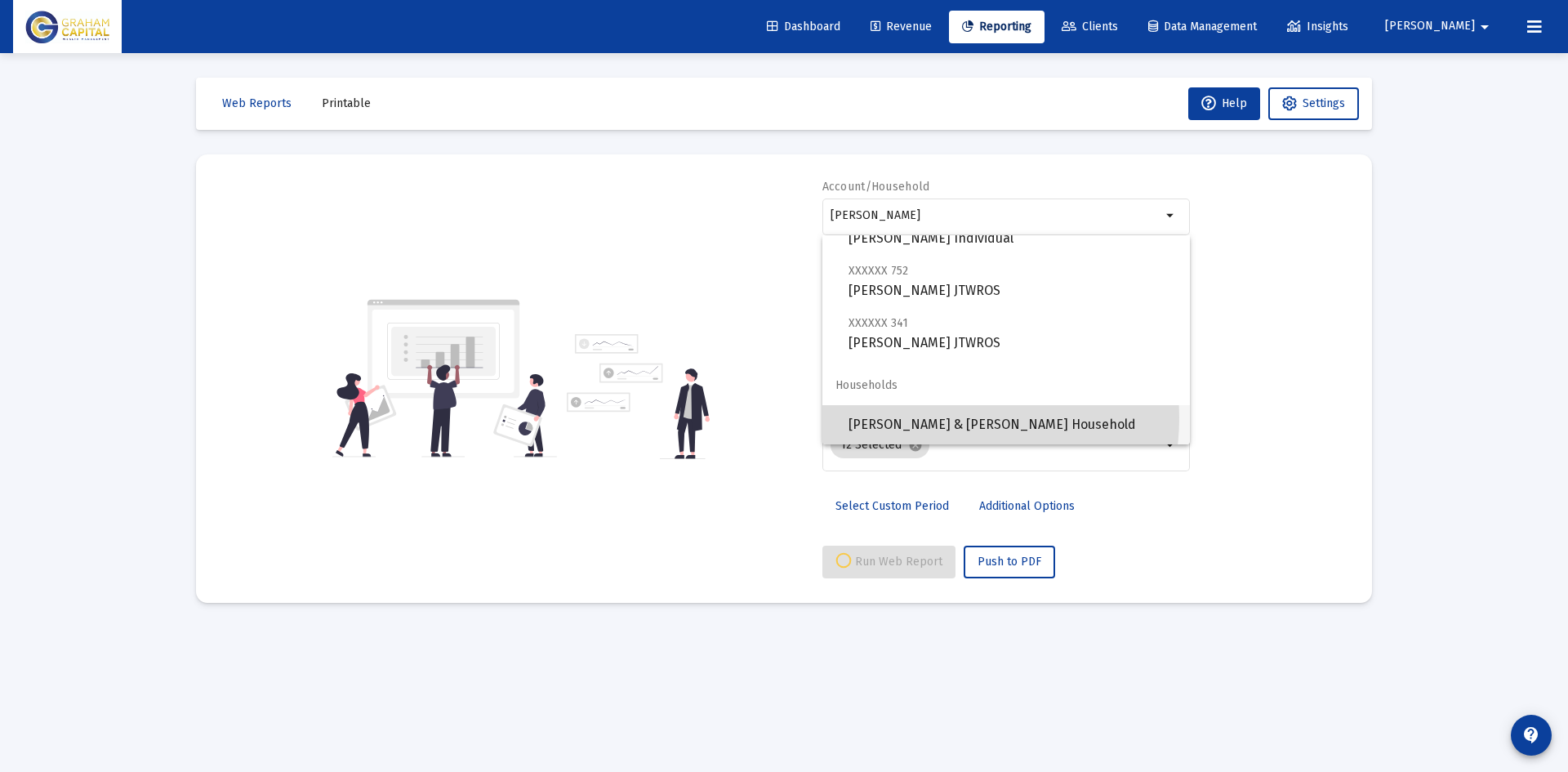
click at [941, 417] on span "[PERSON_NAME] & [PERSON_NAME] Household" at bounding box center [1012, 425] width 328 height 39
type input "[PERSON_NAME] & [PERSON_NAME] Household"
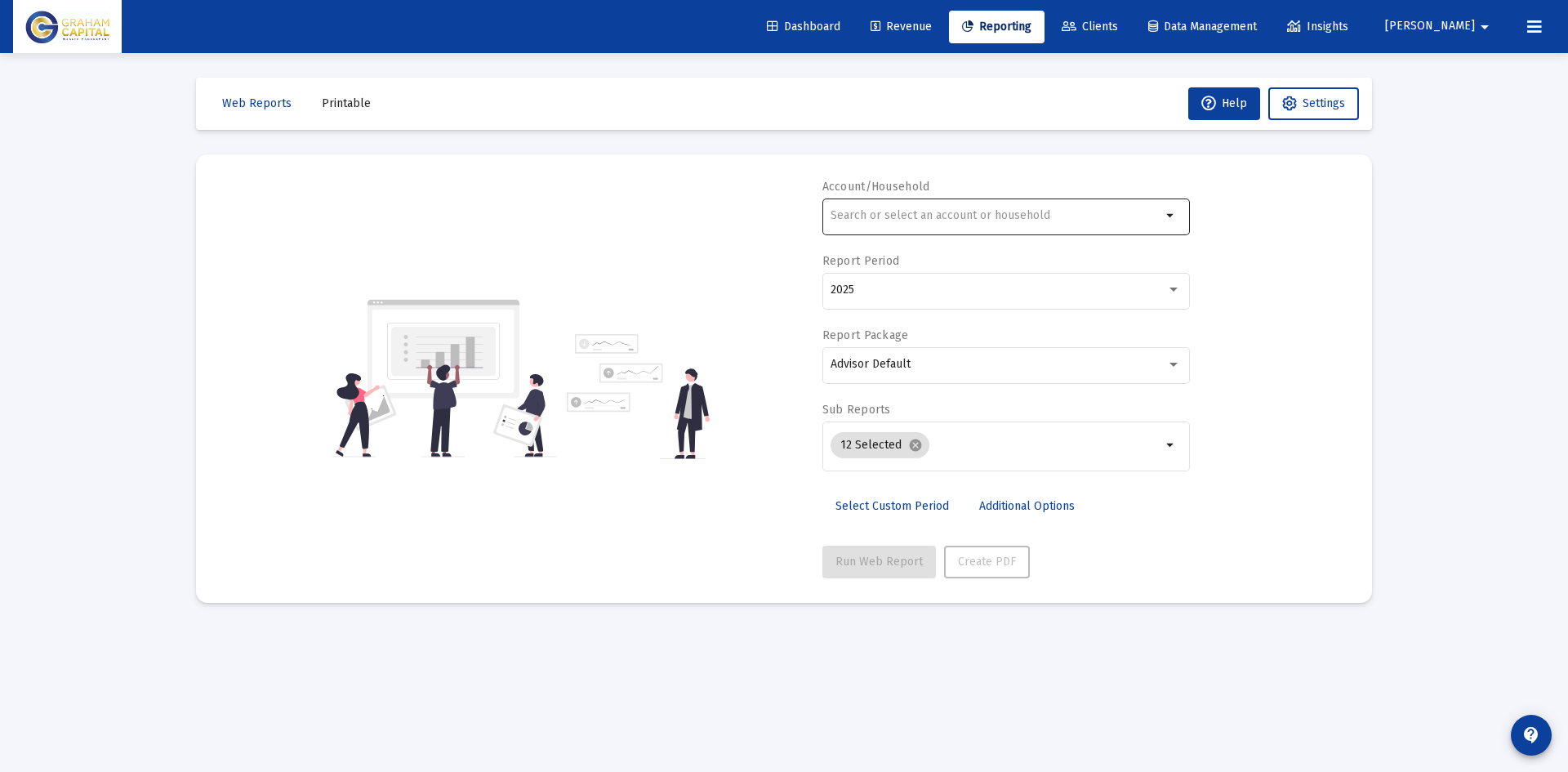
click at [944, 222] on div at bounding box center [995, 215] width 330 height 40
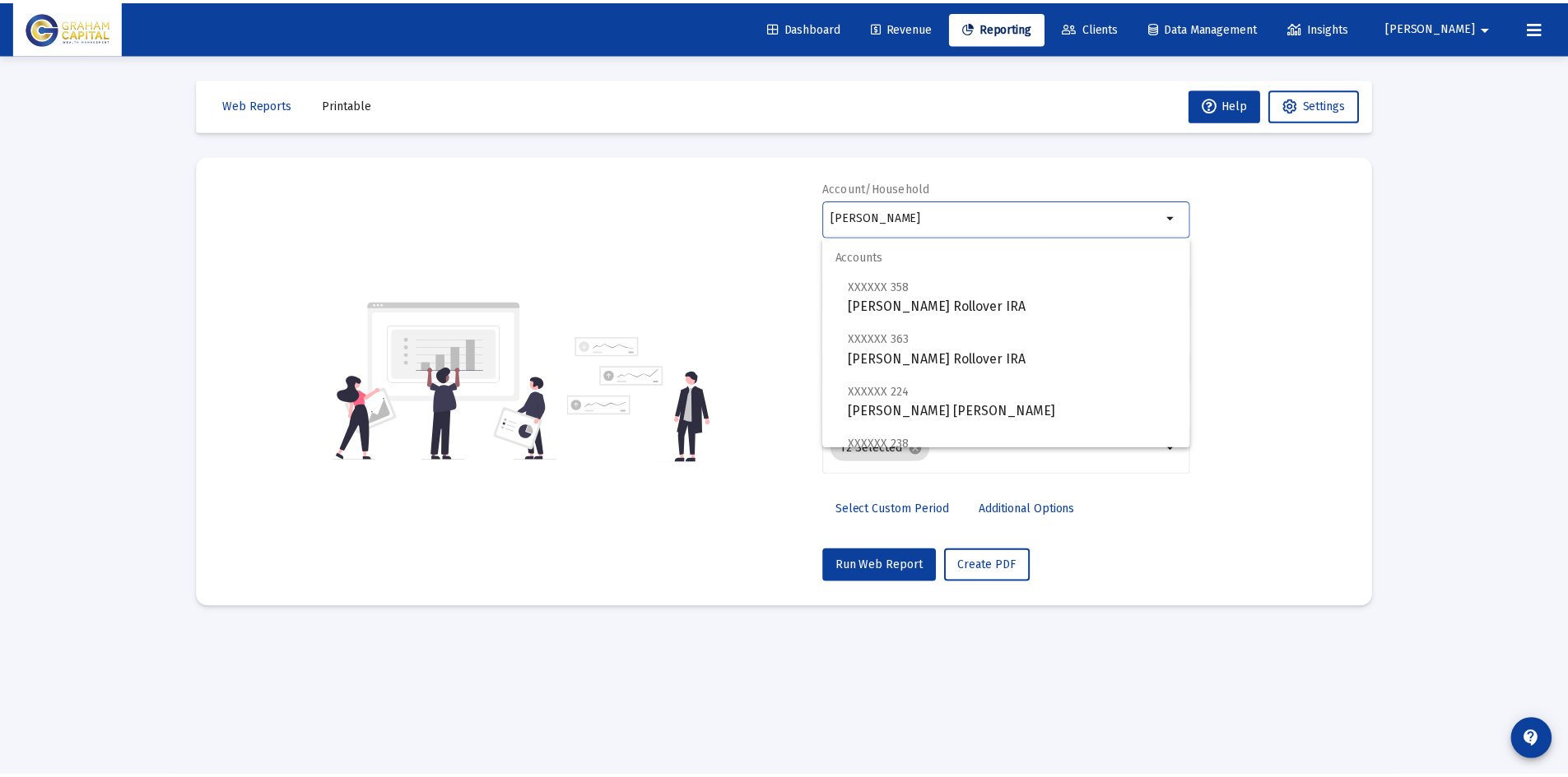
scroll to position [277, 0]
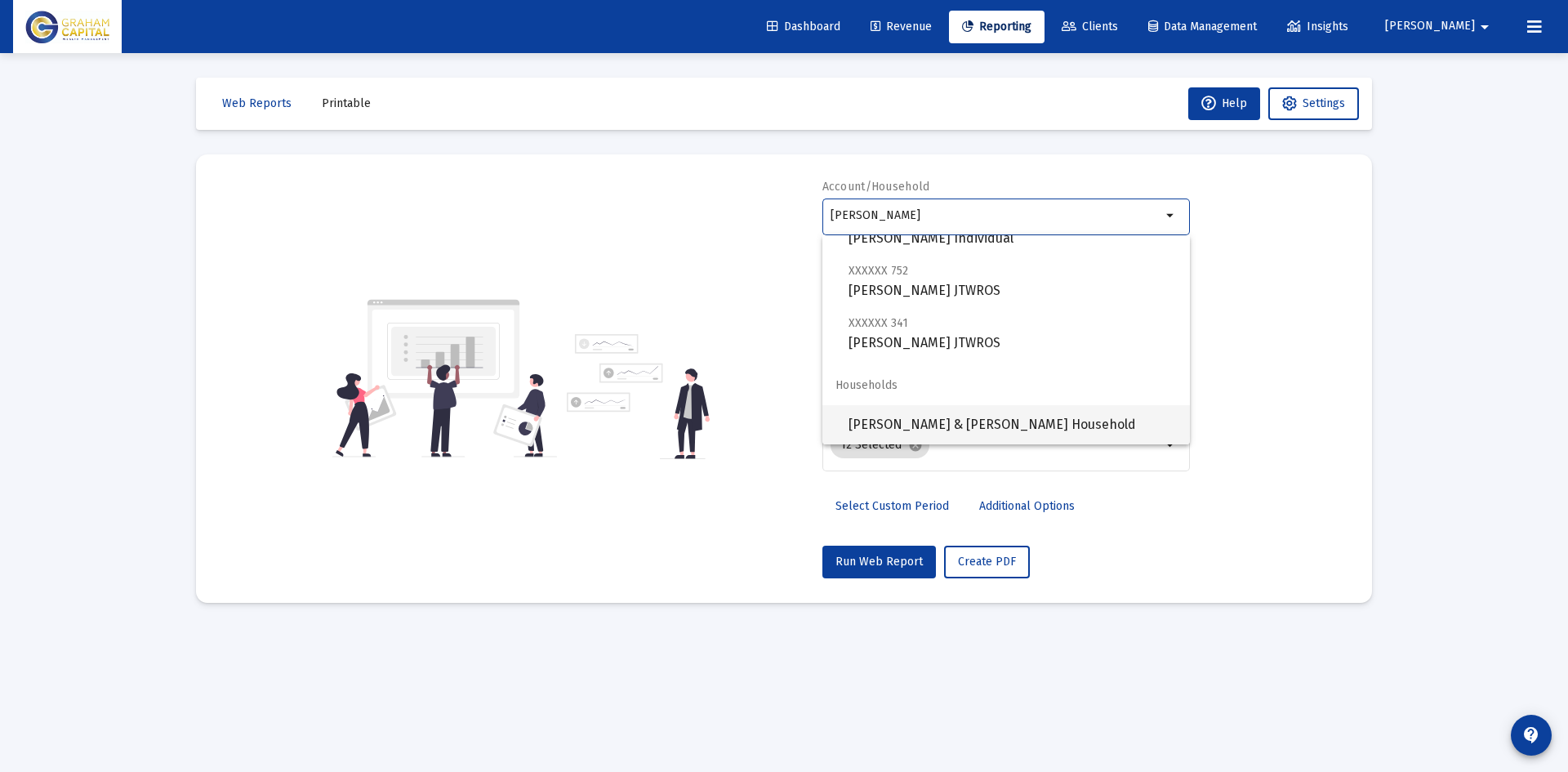
click at [944, 416] on span "[PERSON_NAME] & [PERSON_NAME] Household" at bounding box center [1012, 425] width 328 height 39
type input "[PERSON_NAME] & [PERSON_NAME] Household"
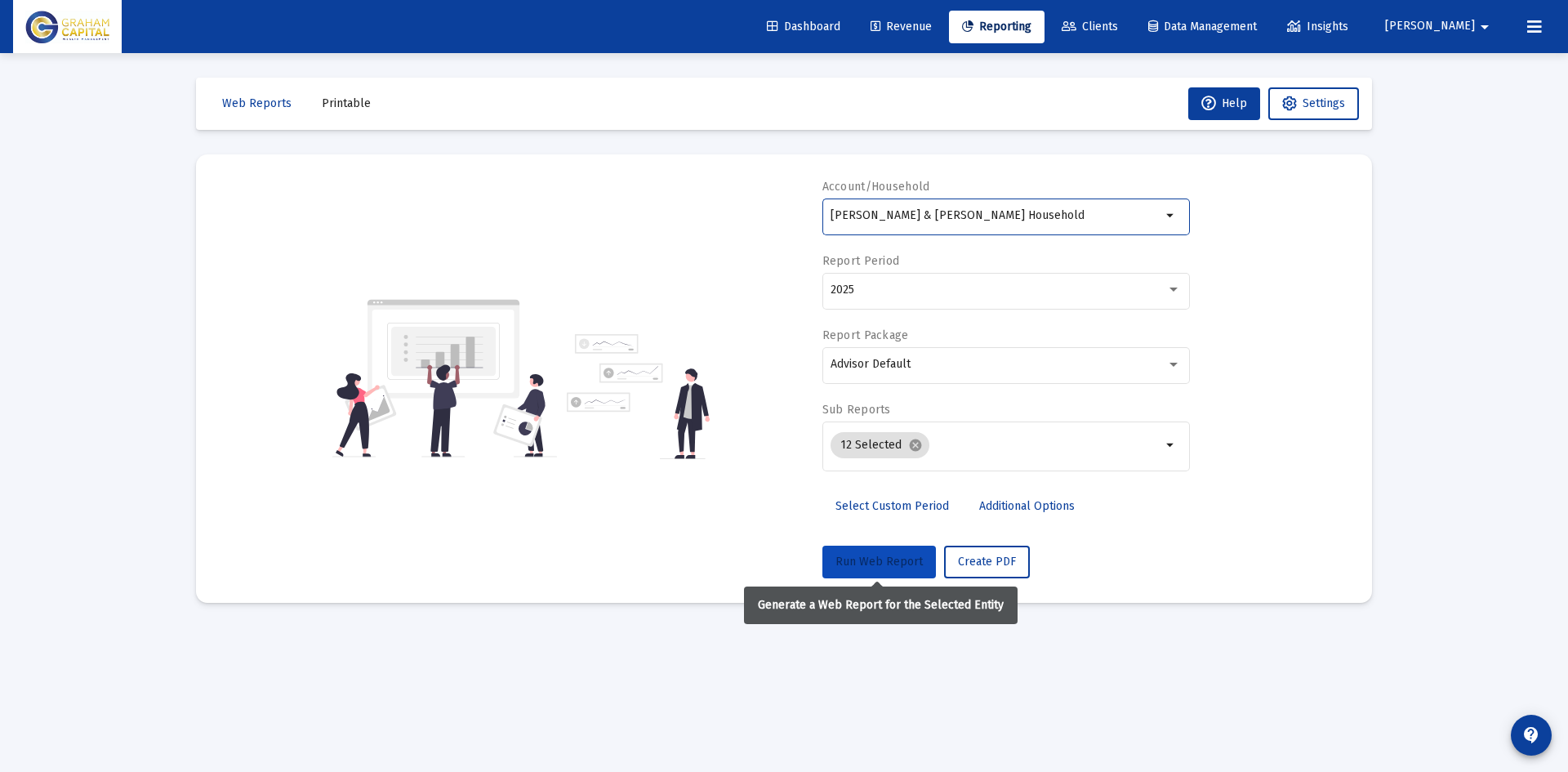
click at [884, 554] on span "Run Web Report" at bounding box center [879, 561] width 87 height 14
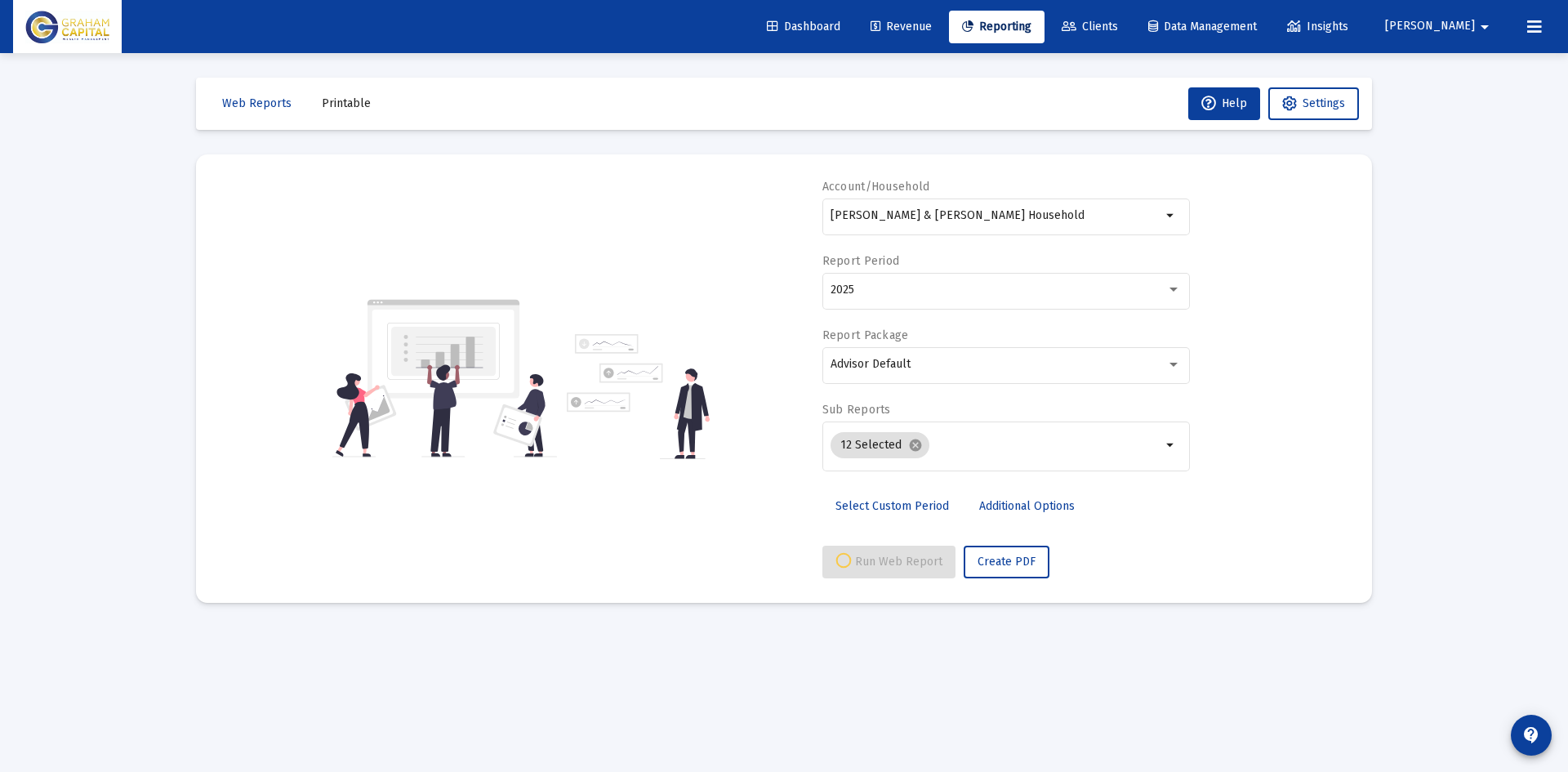
select select "View all"
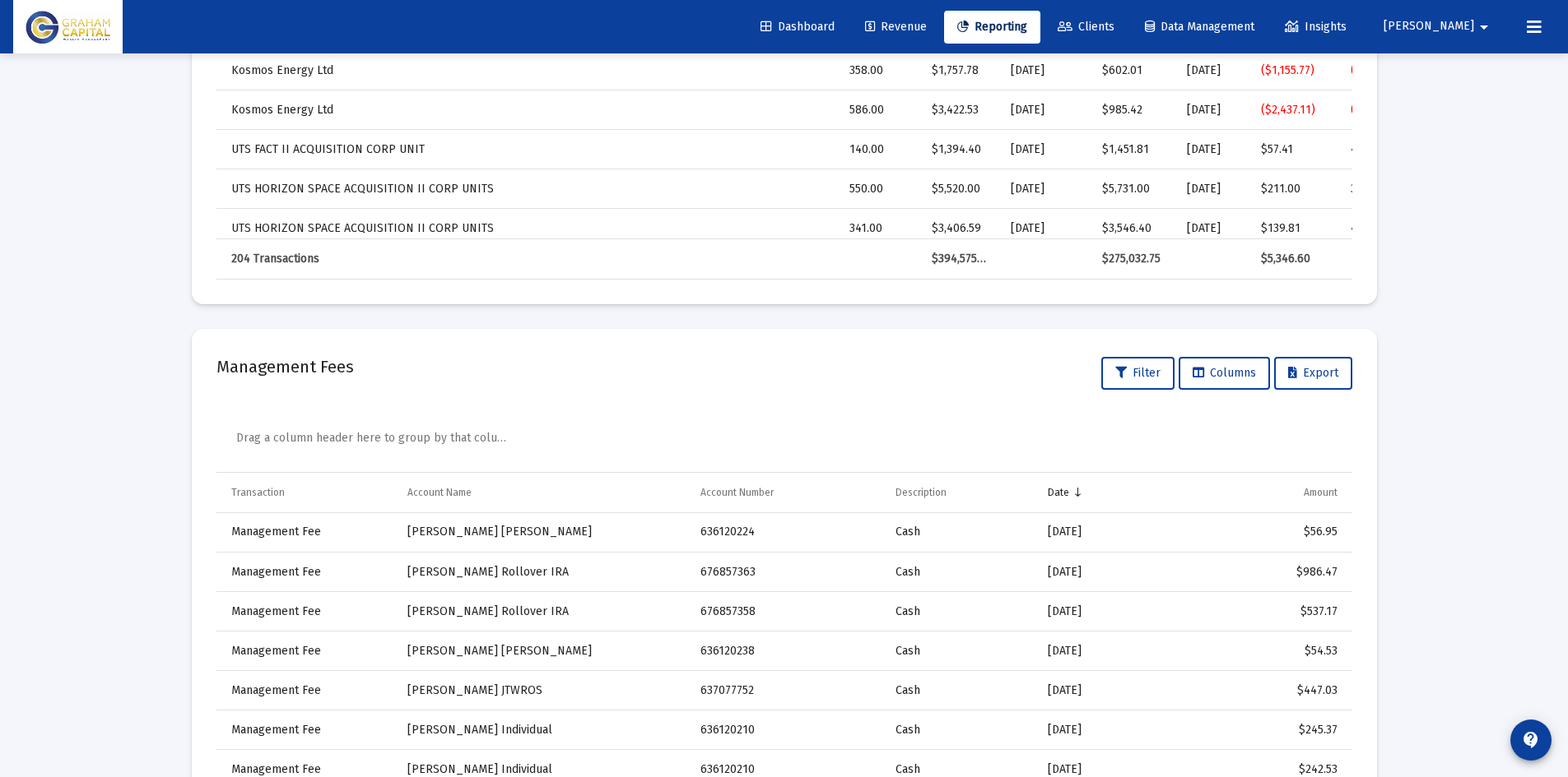
scroll to position [6088, 0]
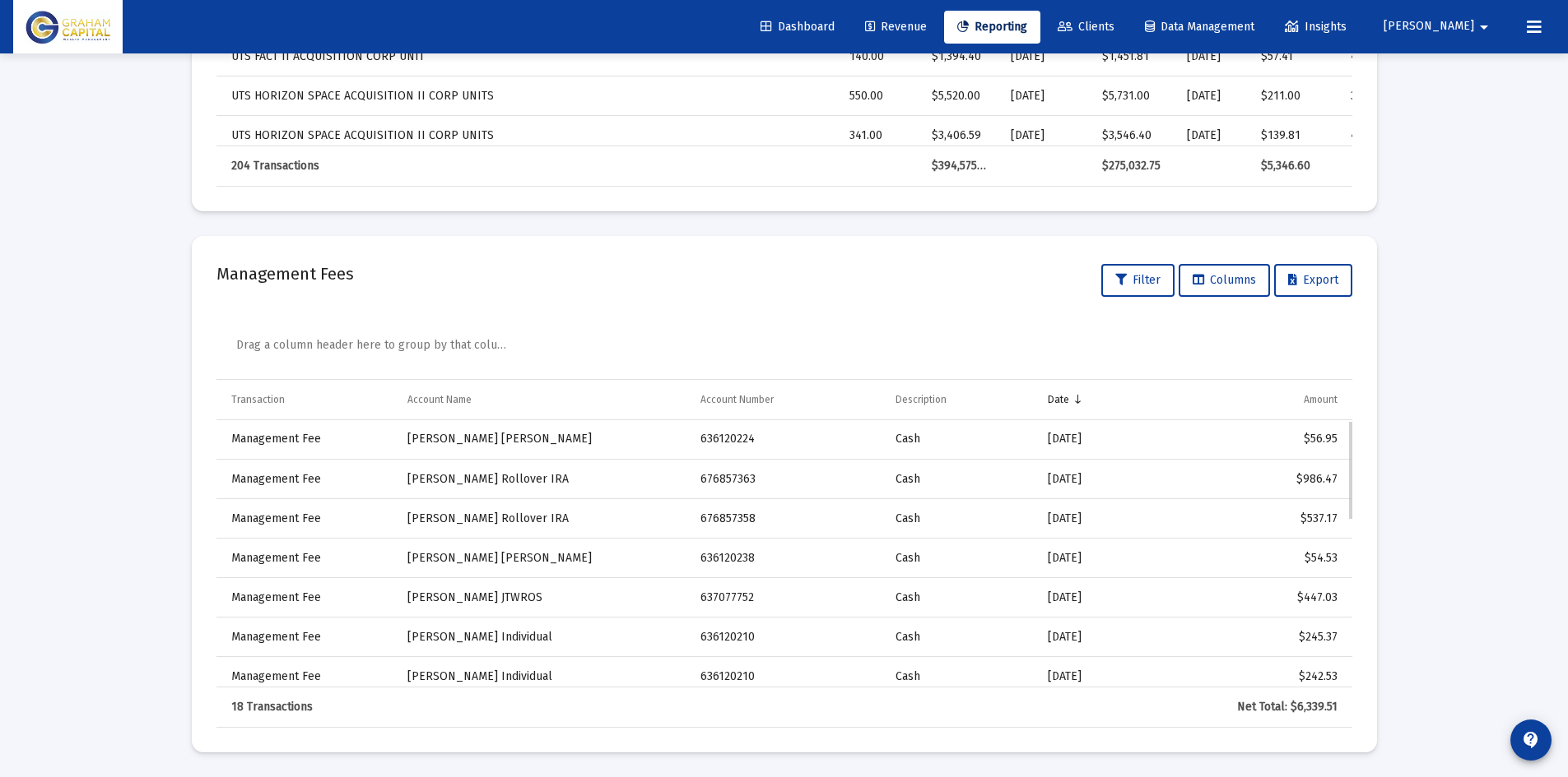
drag, startPoint x: 1290, startPoint y: 598, endPoint x: 1341, endPoint y: 599, distance: 51.0
click at [1341, 599] on td "$447.03" at bounding box center [1253, 598] width 197 height 39
click at [1226, 466] on td "$447.03" at bounding box center [1253, 478] width 197 height 39
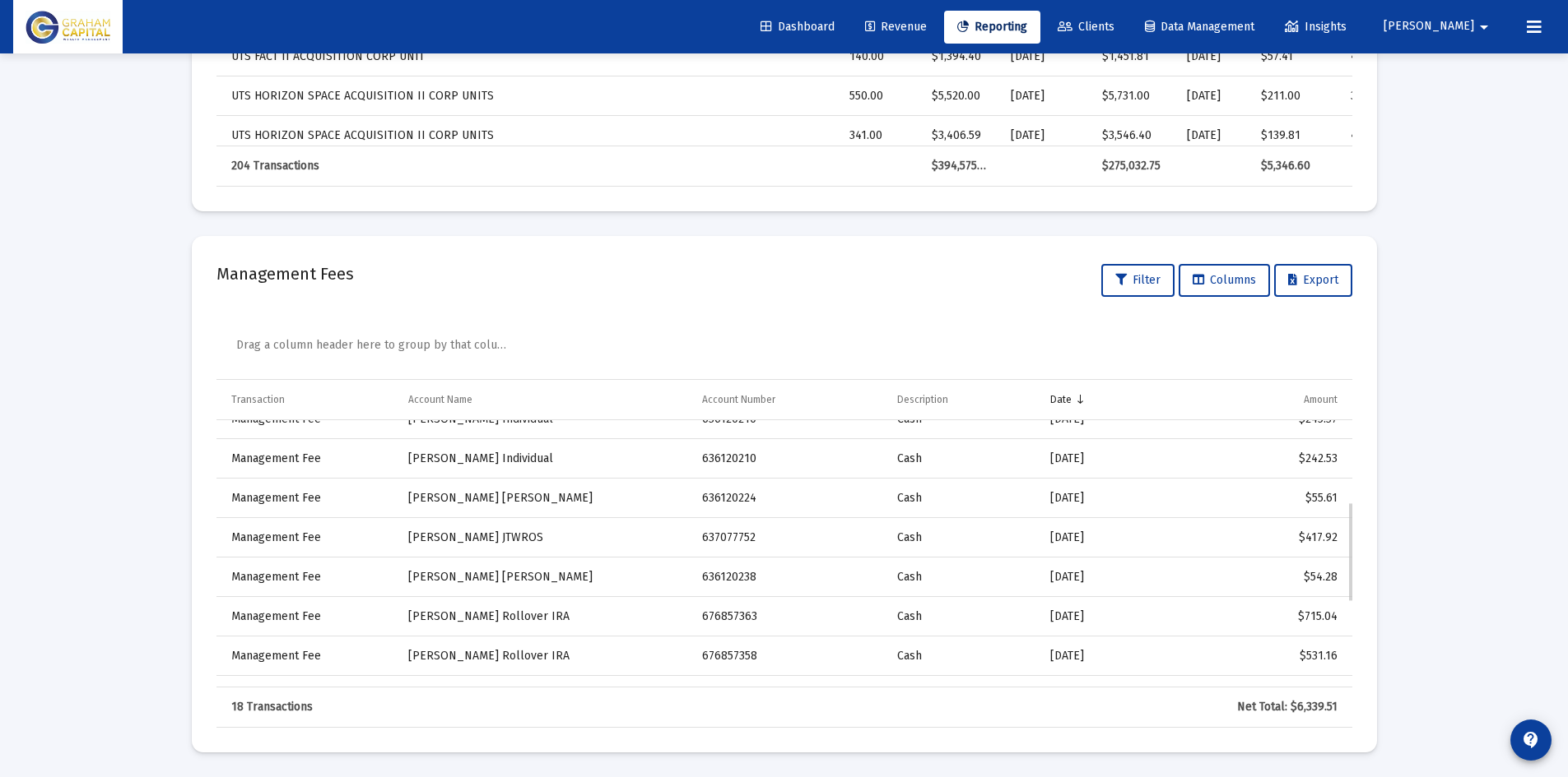
scroll to position [217, 0]
click at [1252, 498] on div "$55.61" at bounding box center [1252, 499] width 171 height 17
click at [1257, 486] on td "$242.53" at bounding box center [1253, 500] width 197 height 39
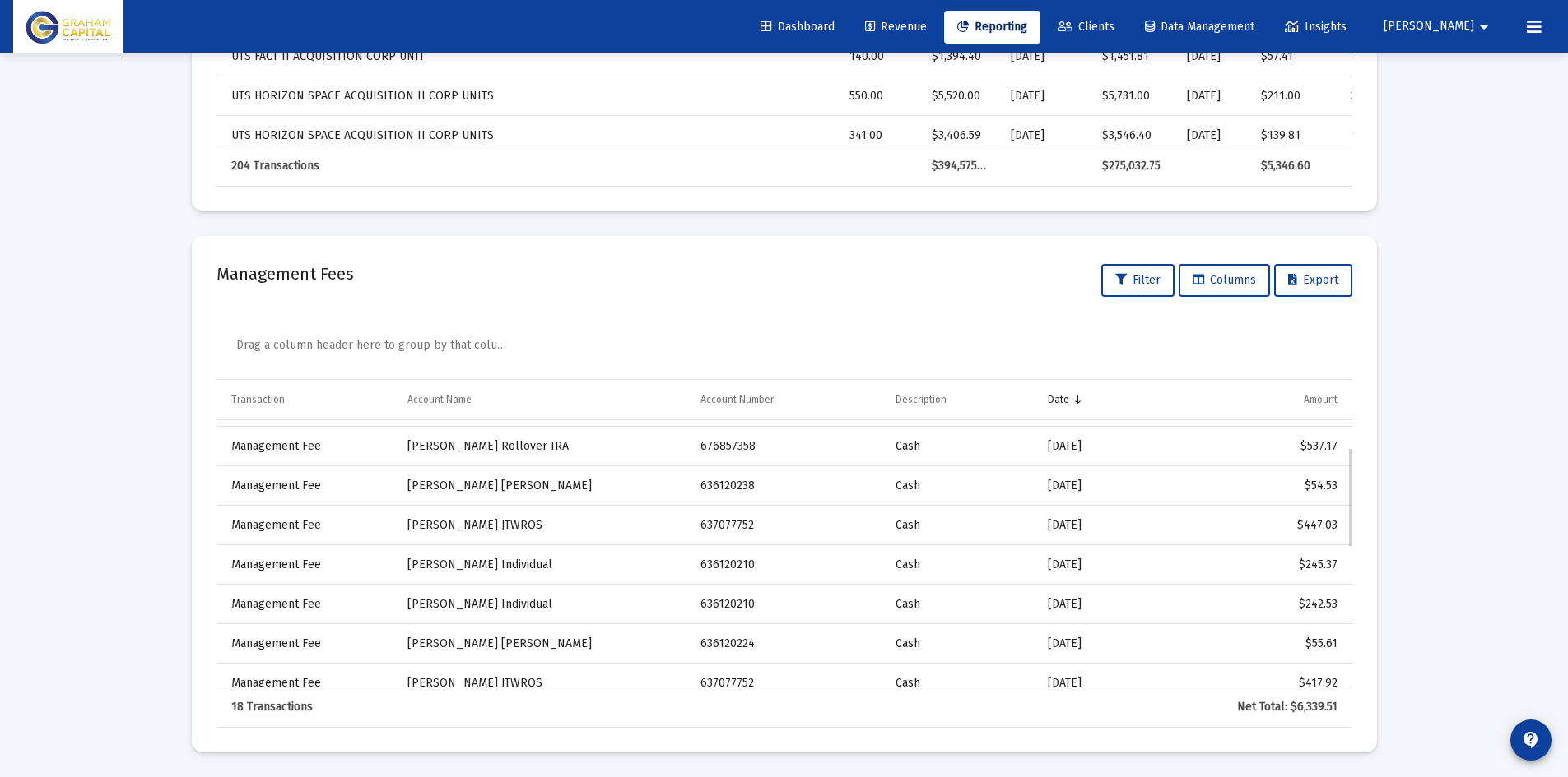
scroll to position [74, 0]
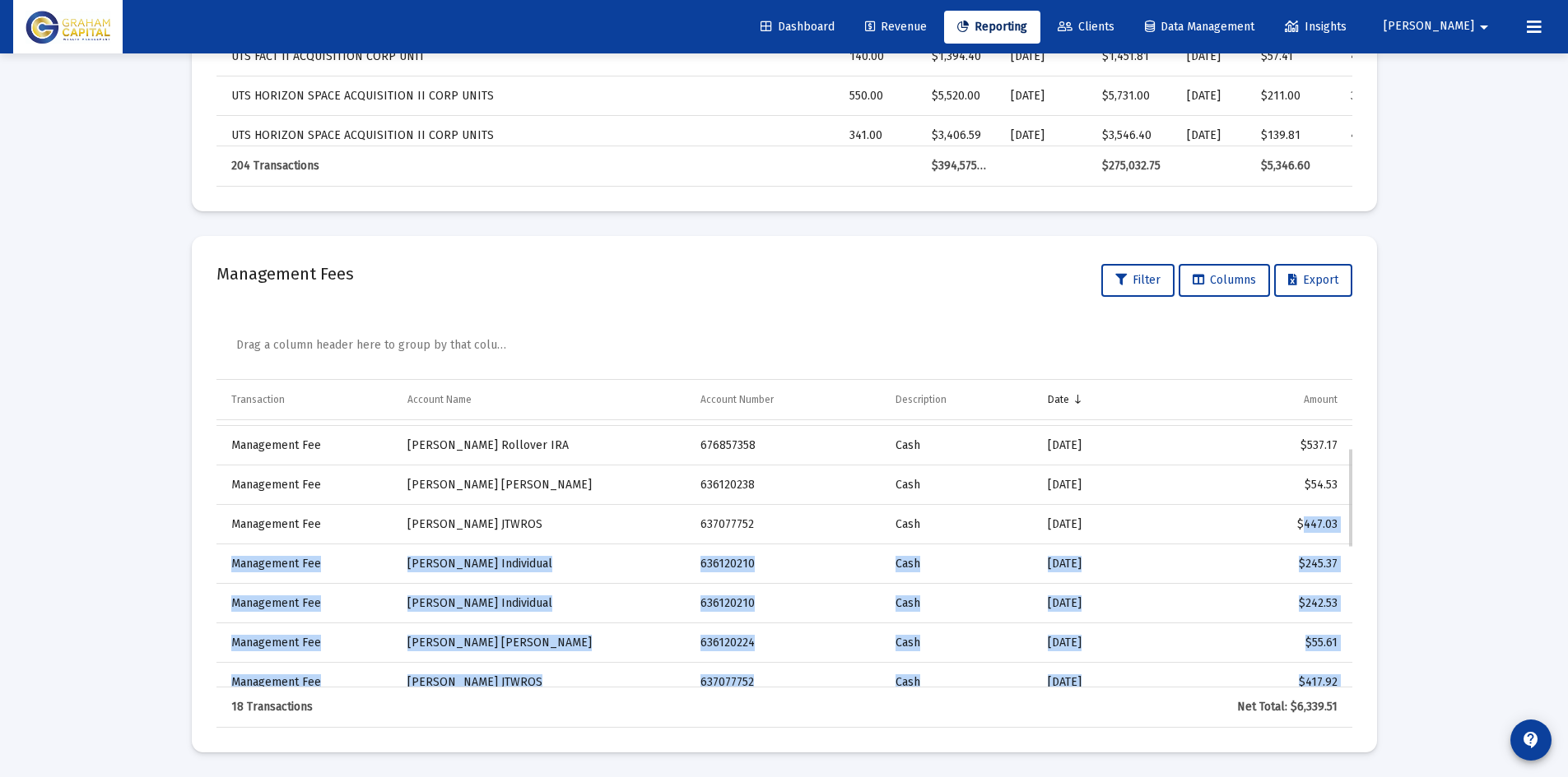
drag, startPoint x: 1288, startPoint y: 523, endPoint x: 1348, endPoint y: 524, distance: 60.0
click at [1348, 524] on div "Management Fee Cary Haskins Rollover IRA 676857363 Cash 6/30/2025 $986.47 Manag…" at bounding box center [784, 553] width 1135 height 267
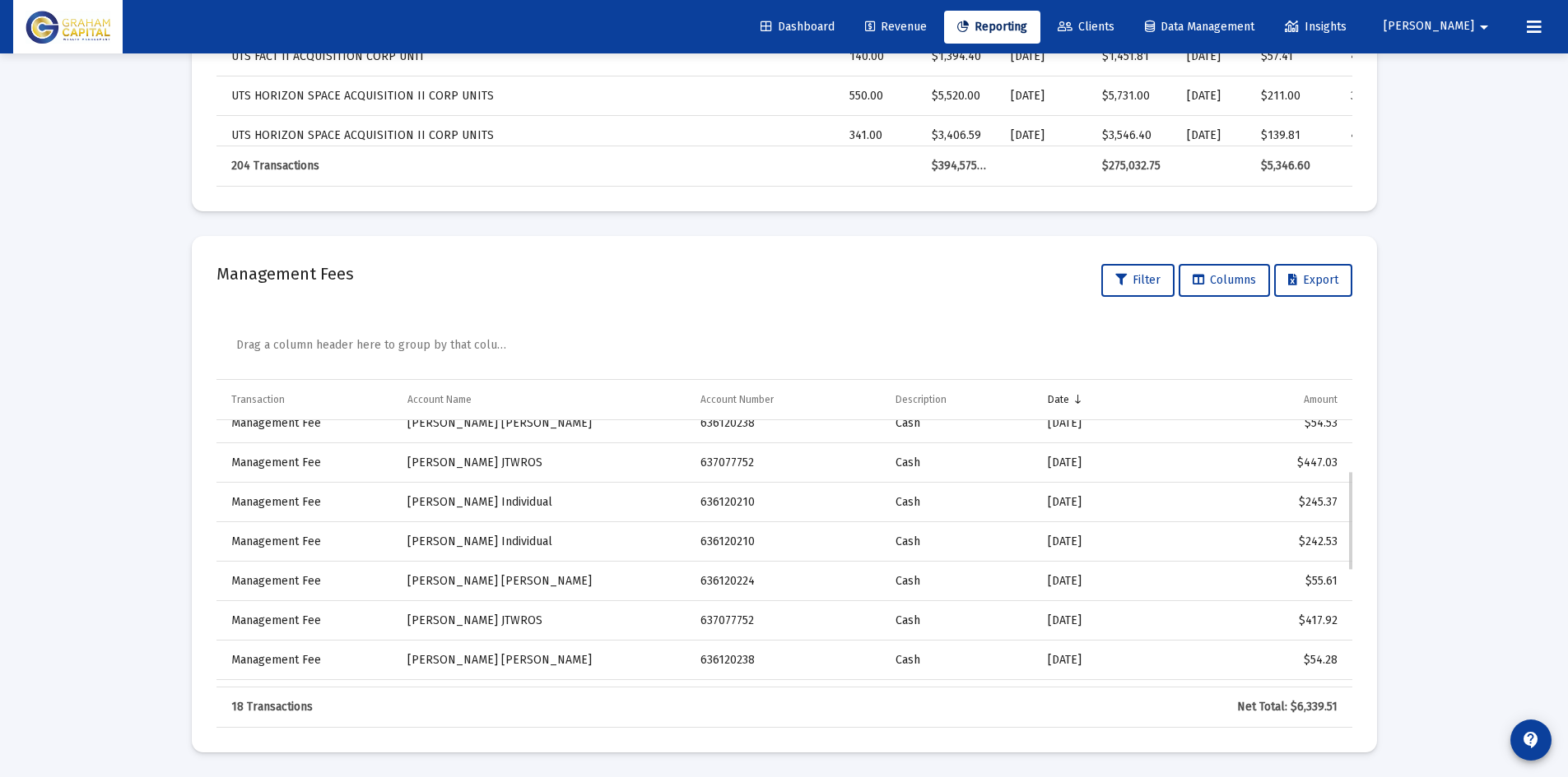
scroll to position [133, 0]
drag, startPoint x: 1294, startPoint y: 618, endPoint x: 1338, endPoint y: 620, distance: 44.0
click at [1338, 620] on td "$417.92" at bounding box center [1253, 622] width 197 height 39
